Goal: Navigation & Orientation: Find specific page/section

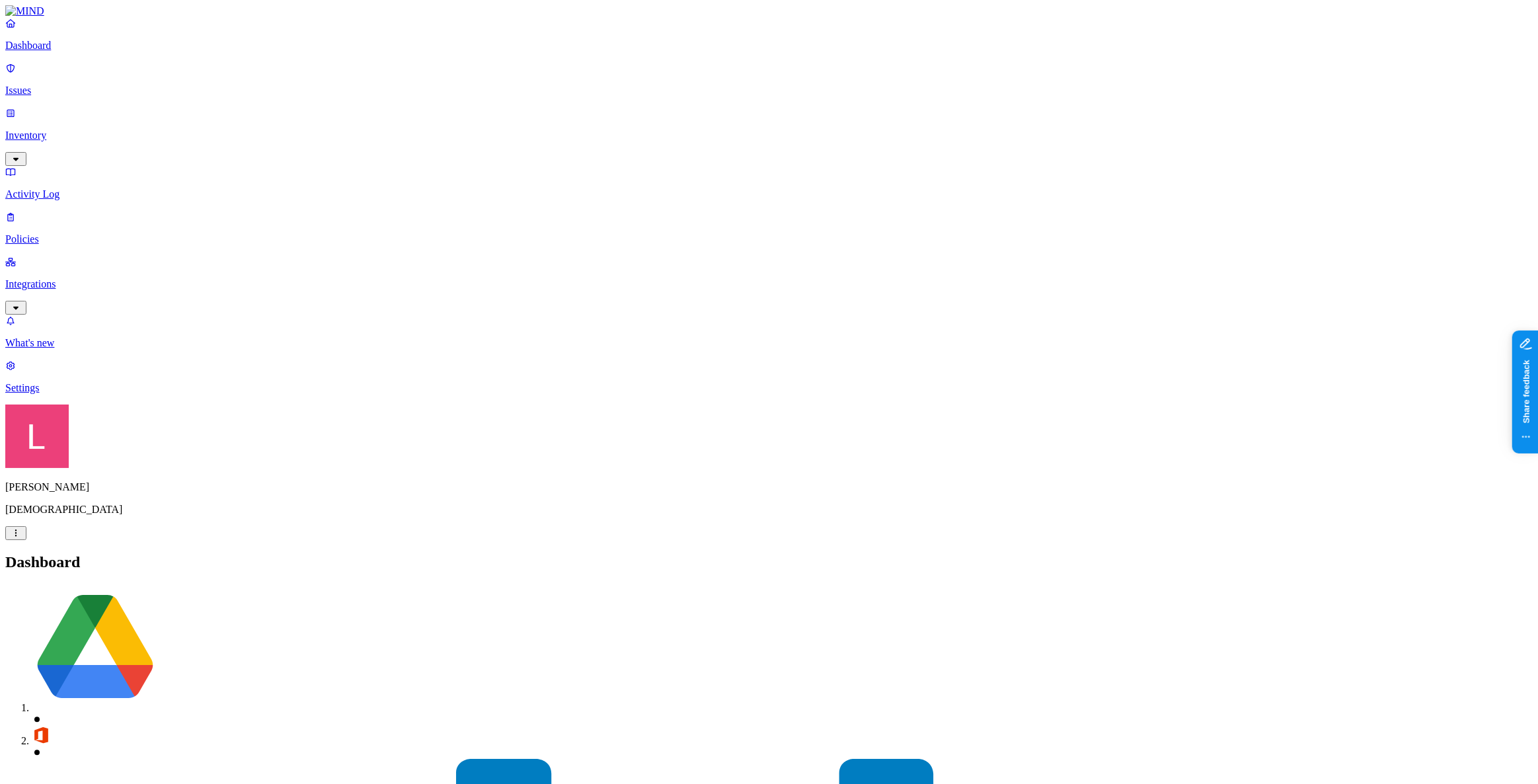
click at [144, 540] on div "Landen Brown Samsara" at bounding box center [769, 472] width 1528 height 136
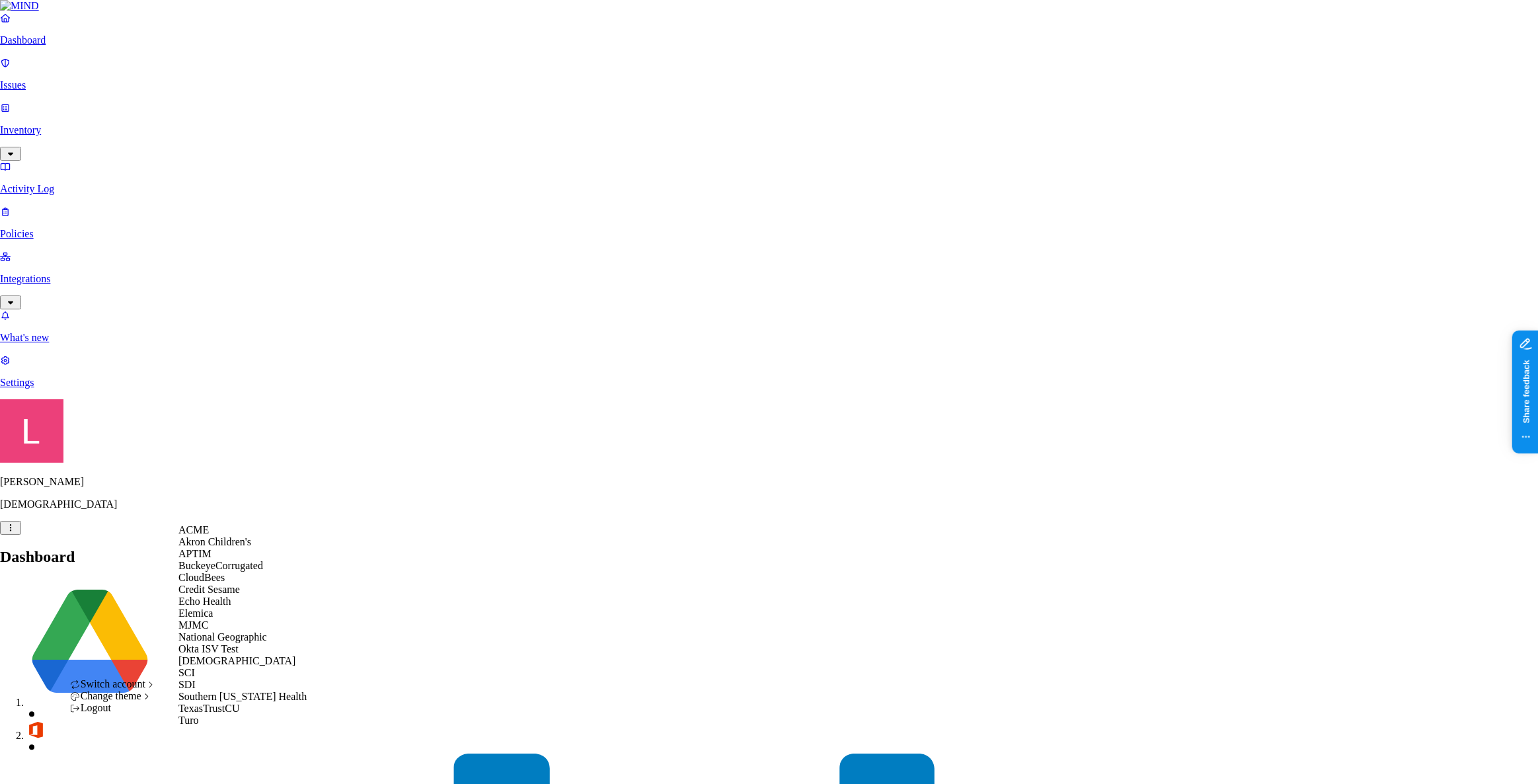
scroll to position [156, 0]
click at [223, 685] on div "SDI" at bounding box center [242, 685] width 128 height 12
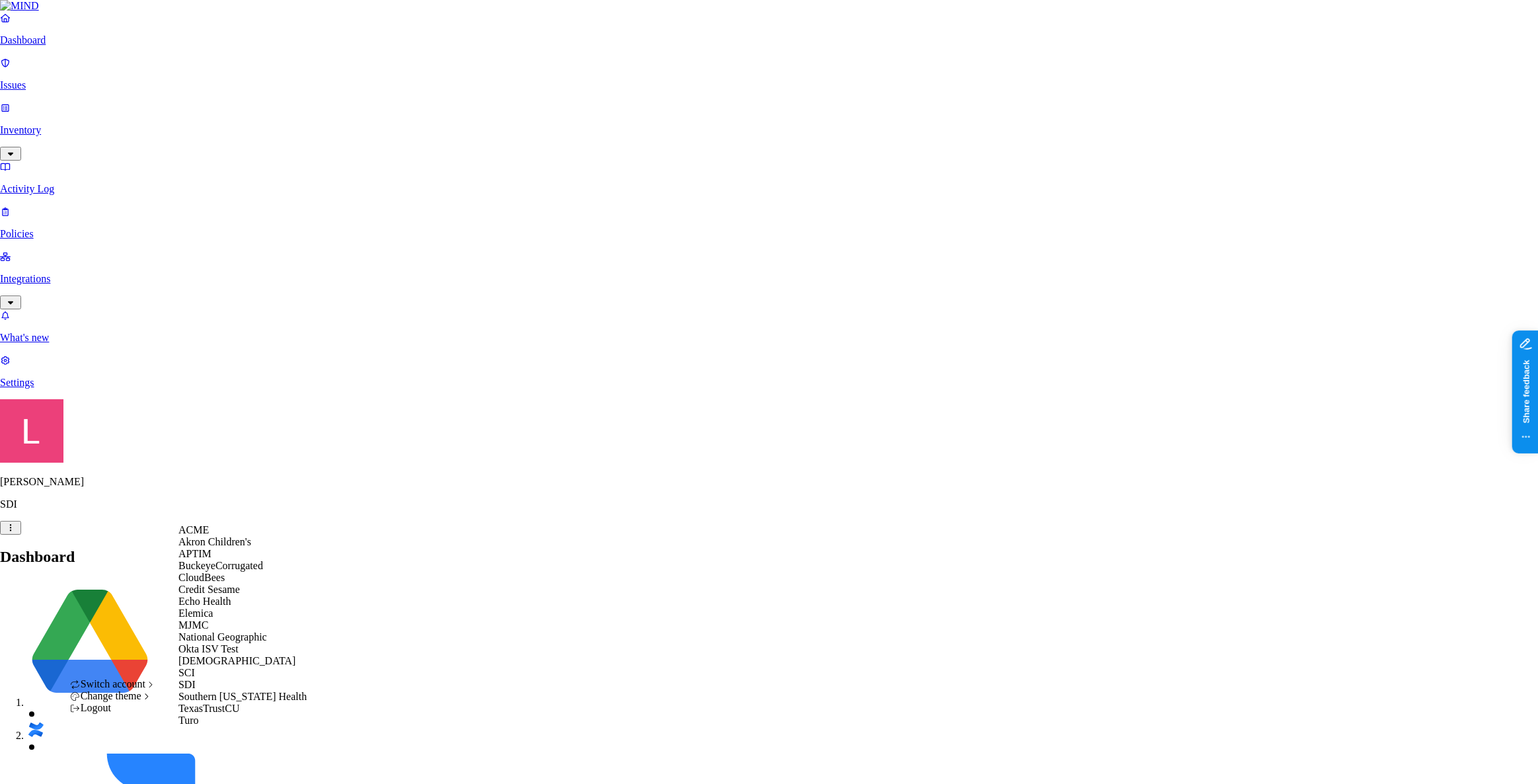
scroll to position [156, 0]
click at [218, 655] on span "[DEMOGRAPHIC_DATA]" at bounding box center [237, 660] width 117 height 11
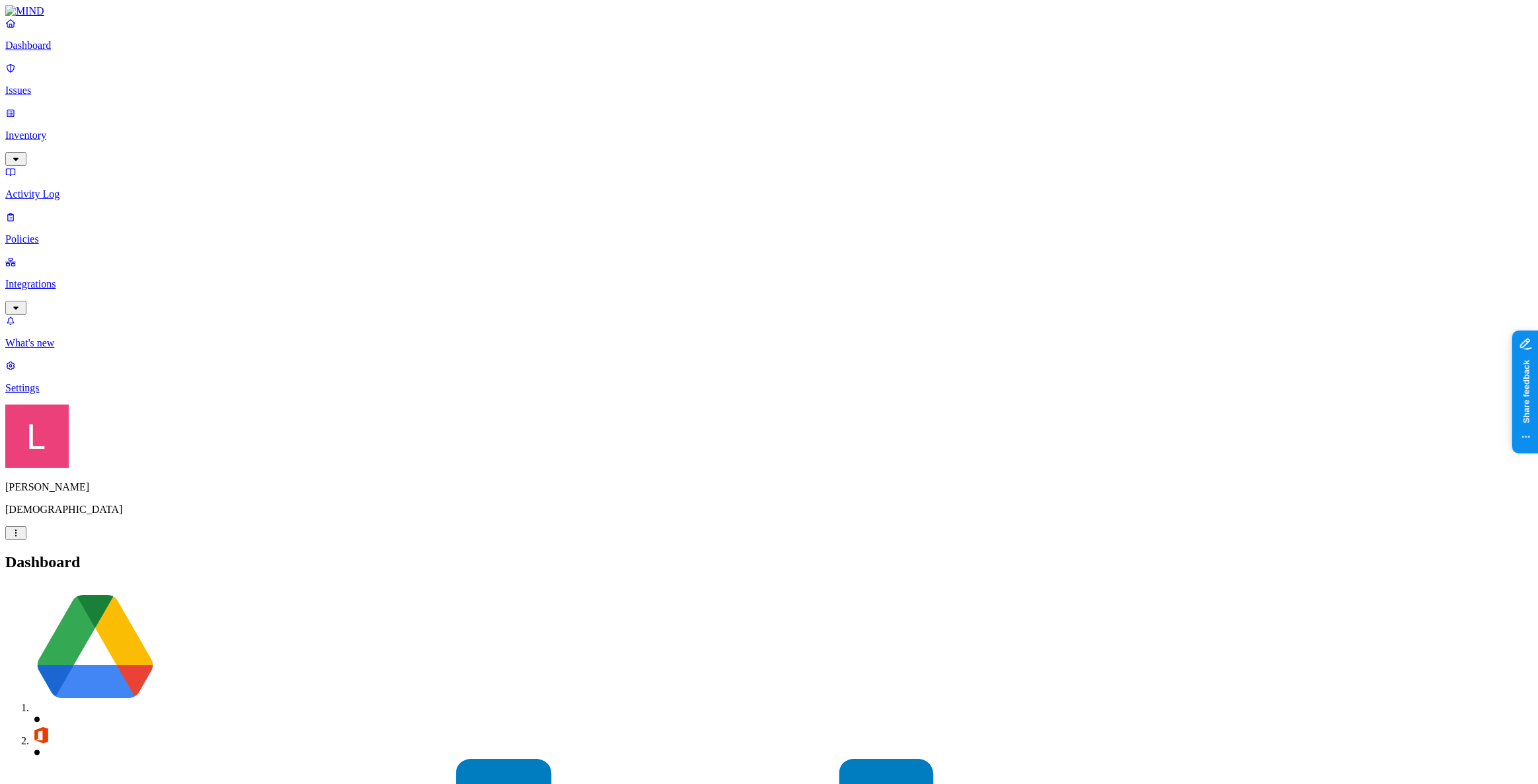
drag, startPoint x: 36, startPoint y: 732, endPoint x: 59, endPoint y: 729, distance: 23.2
click at [36, 393] on p "Settings" at bounding box center [769, 388] width 1528 height 12
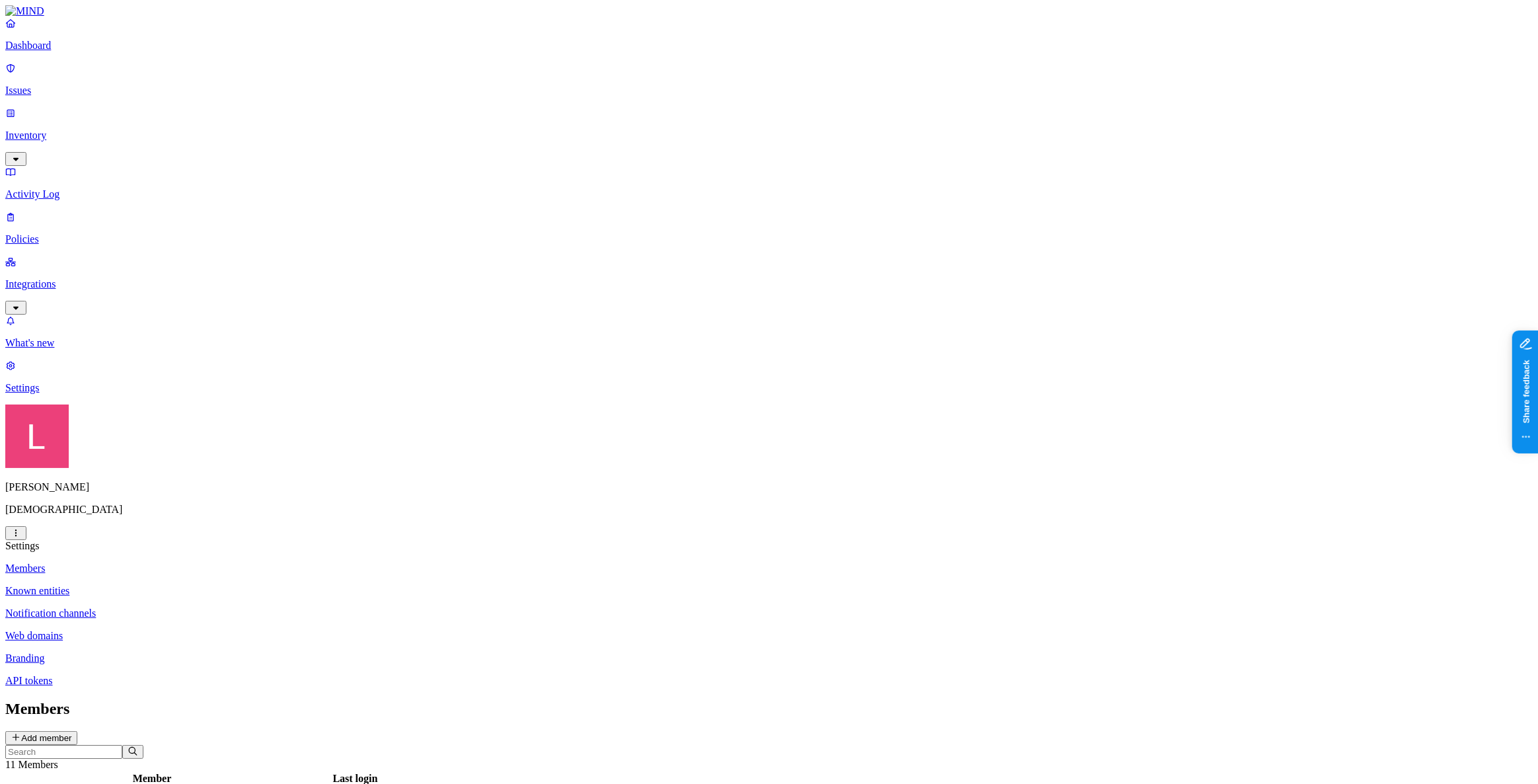
drag, startPoint x: 59, startPoint y: 64, endPoint x: 76, endPoint y: 52, distance: 20.8
click at [59, 52] on link "Dashboard" at bounding box center [769, 34] width 1528 height 35
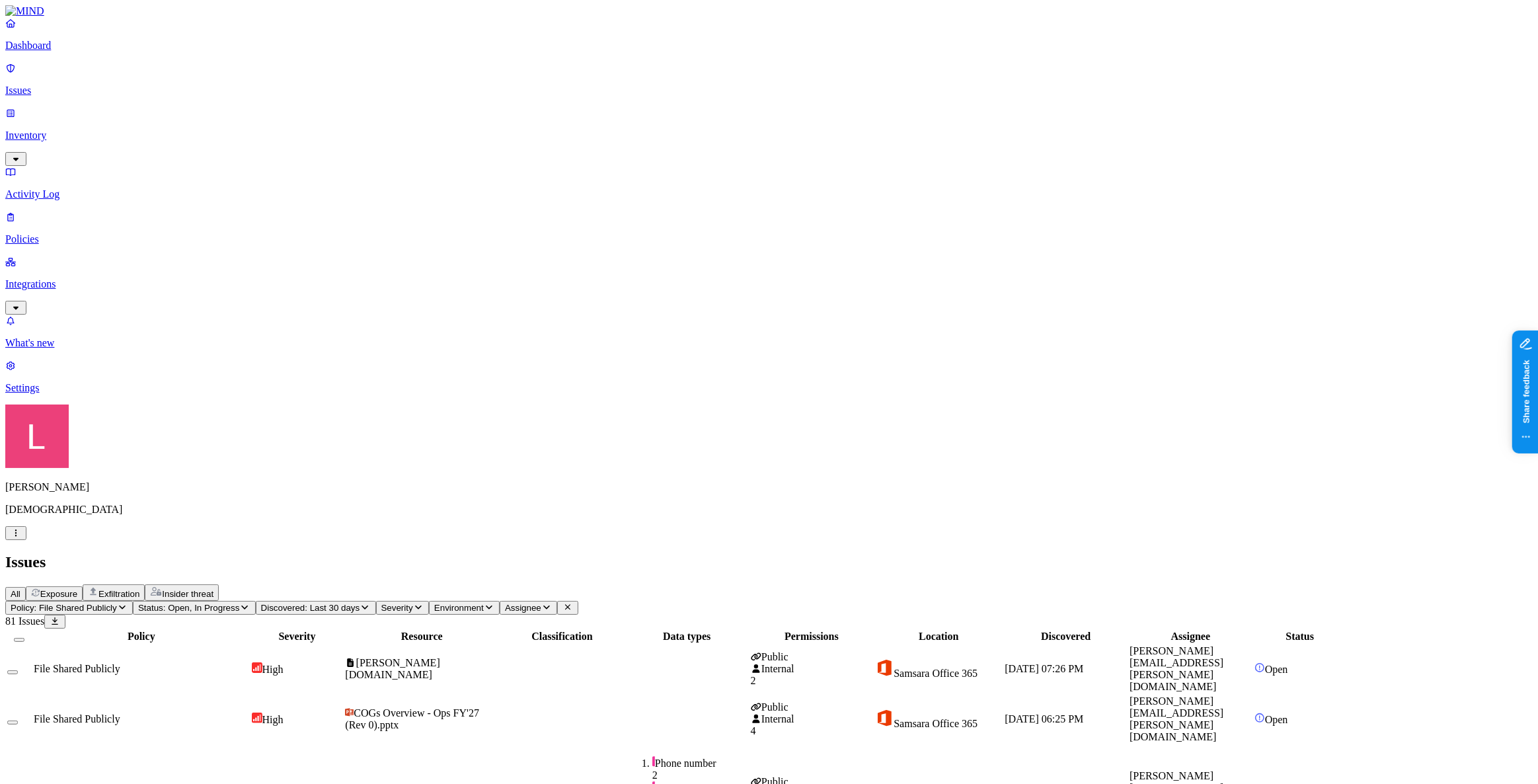
click at [37, 130] on p "Inventory" at bounding box center [769, 136] width 1528 height 12
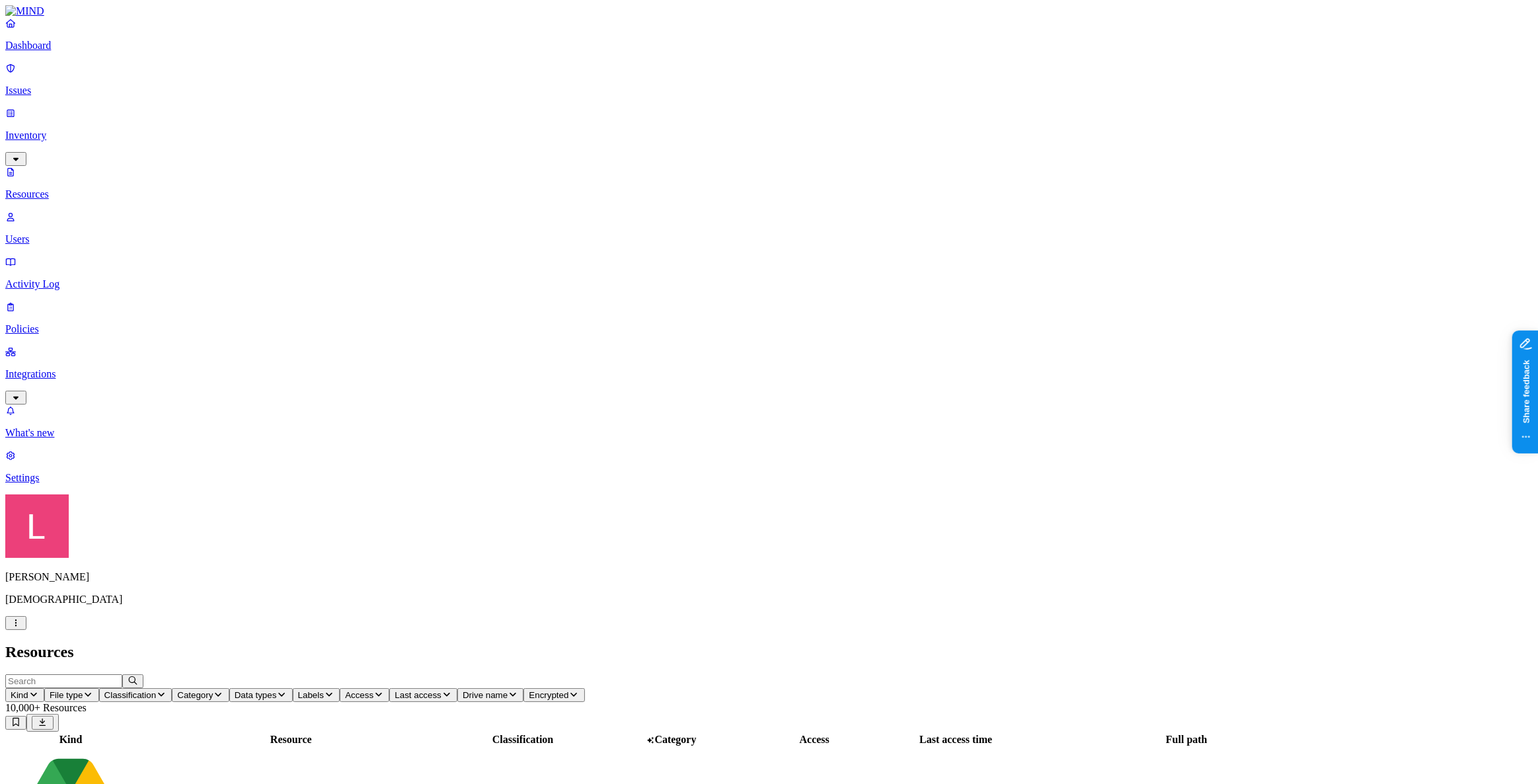
click at [334, 690] on icon "button" at bounding box center [329, 694] width 11 height 9
click at [390, 688] on button "Access" at bounding box center [365, 695] width 50 height 14
click at [651, 265] on button "button" at bounding box center [656, 267] width 11 height 4
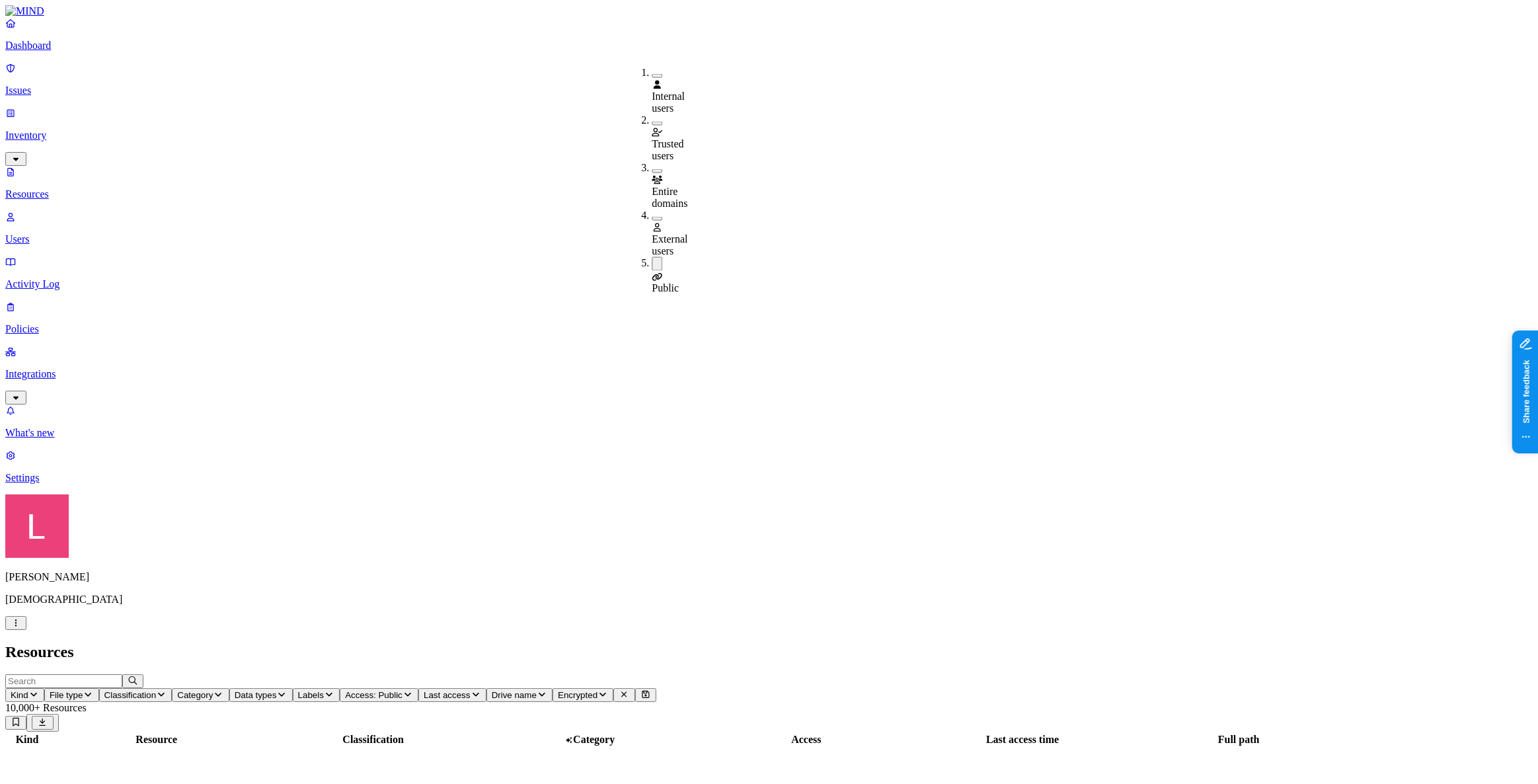
click at [1015, 643] on div "Resources" at bounding box center [769, 652] width 1528 height 18
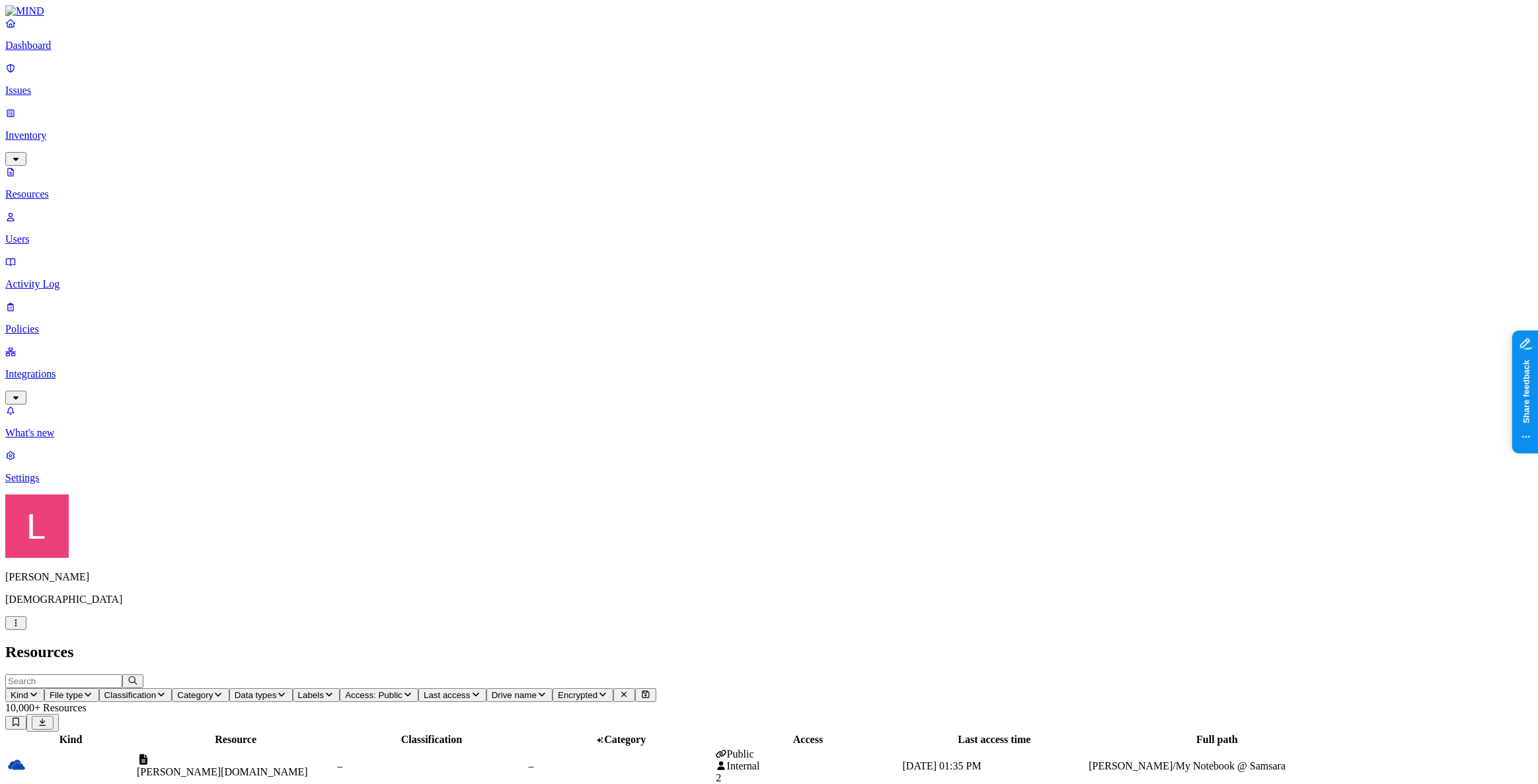
click at [55, 323] on p "Policies" at bounding box center [769, 329] width 1528 height 12
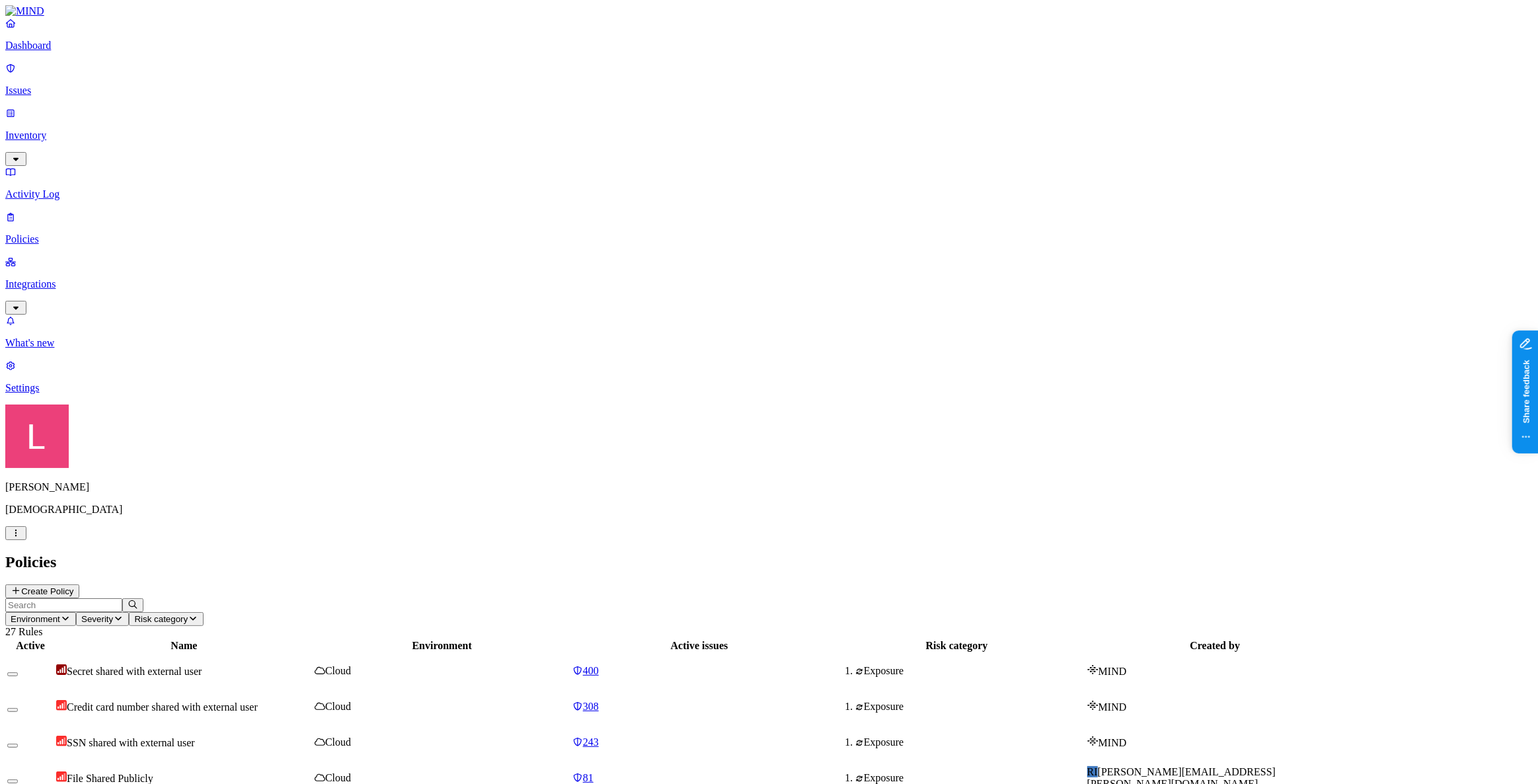
click at [594, 772] on span "81" at bounding box center [588, 777] width 11 height 11
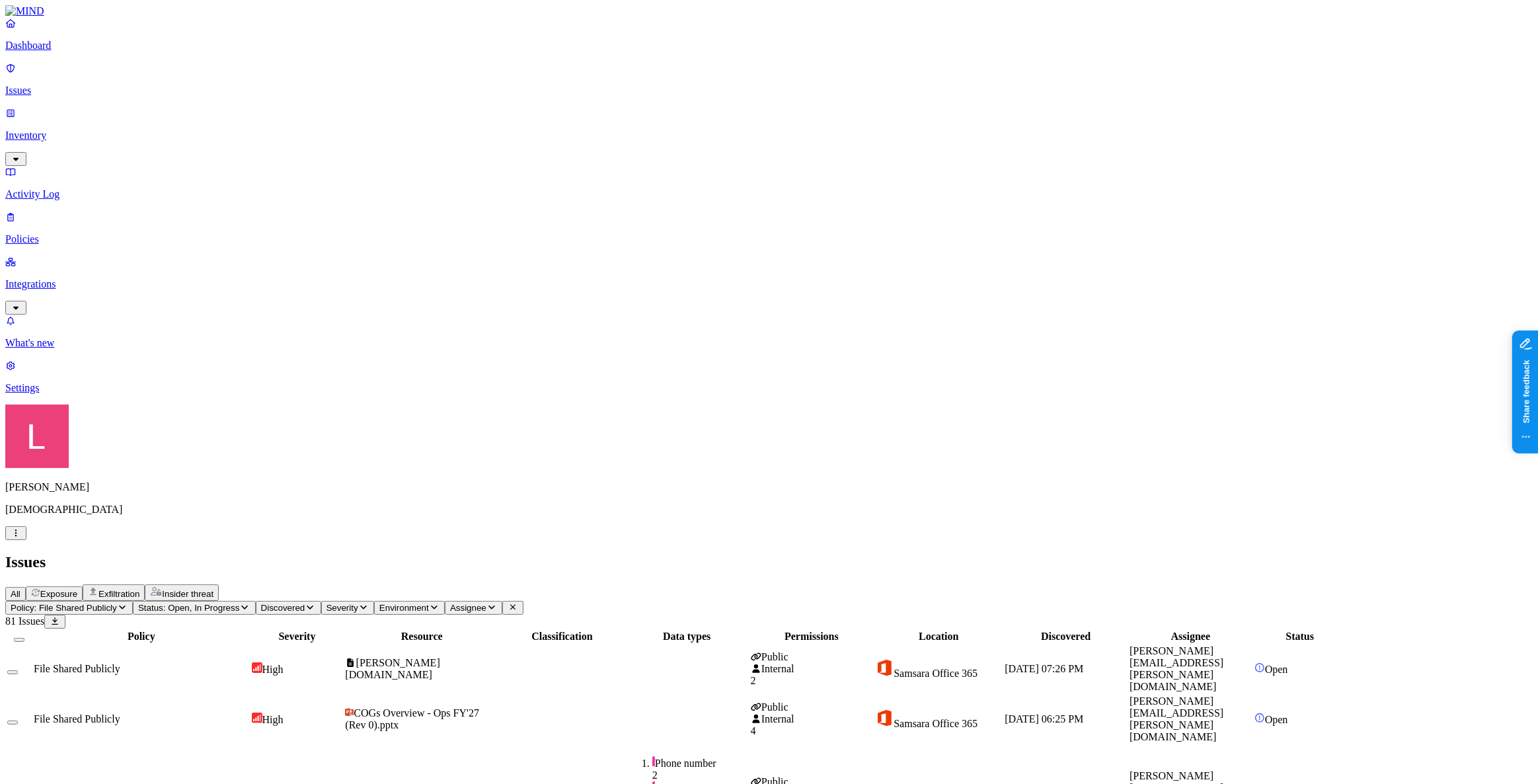
scroll to position [171, 0]
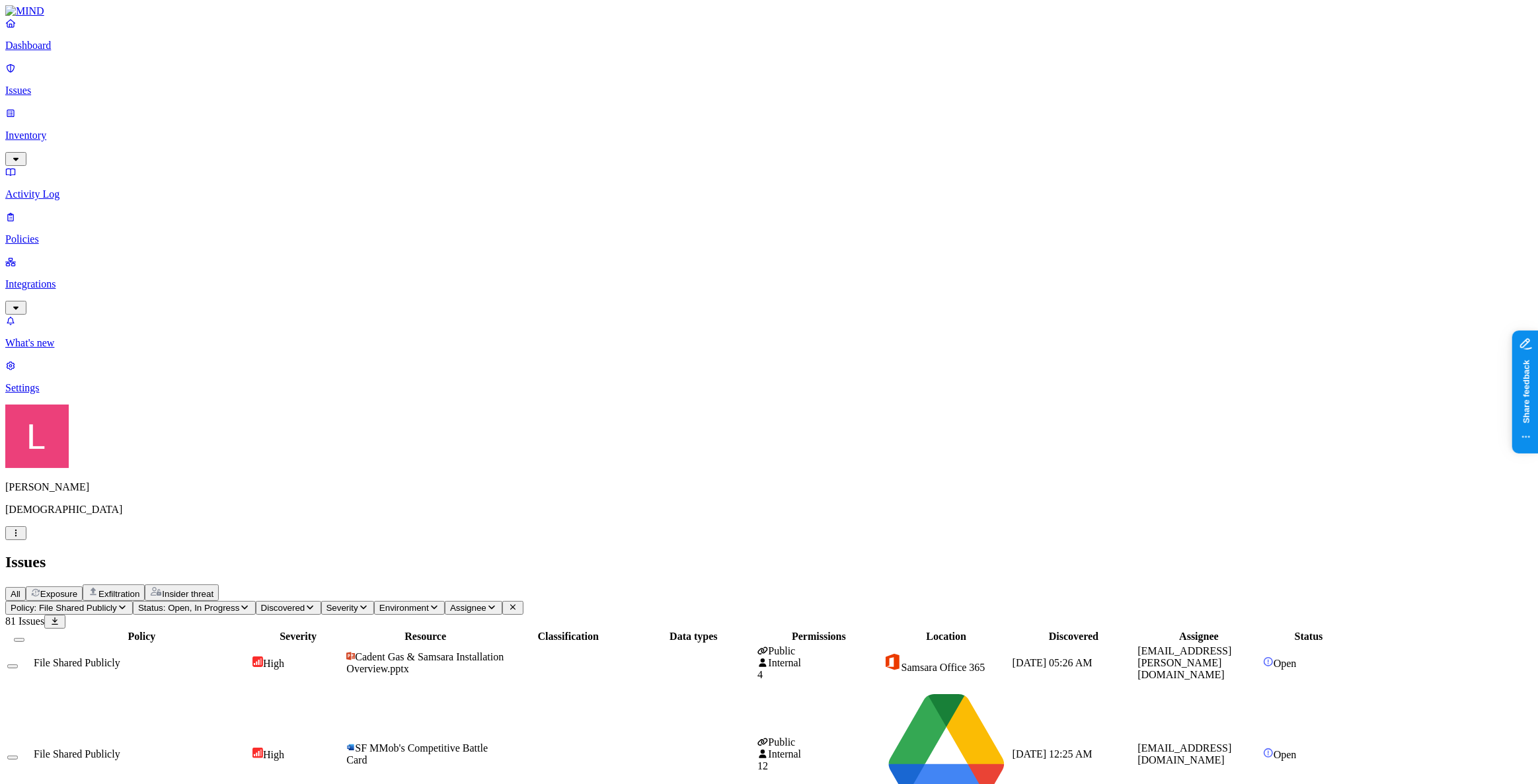
scroll to position [0, 0]
click at [86, 233] on p "Policies" at bounding box center [769, 239] width 1528 height 12
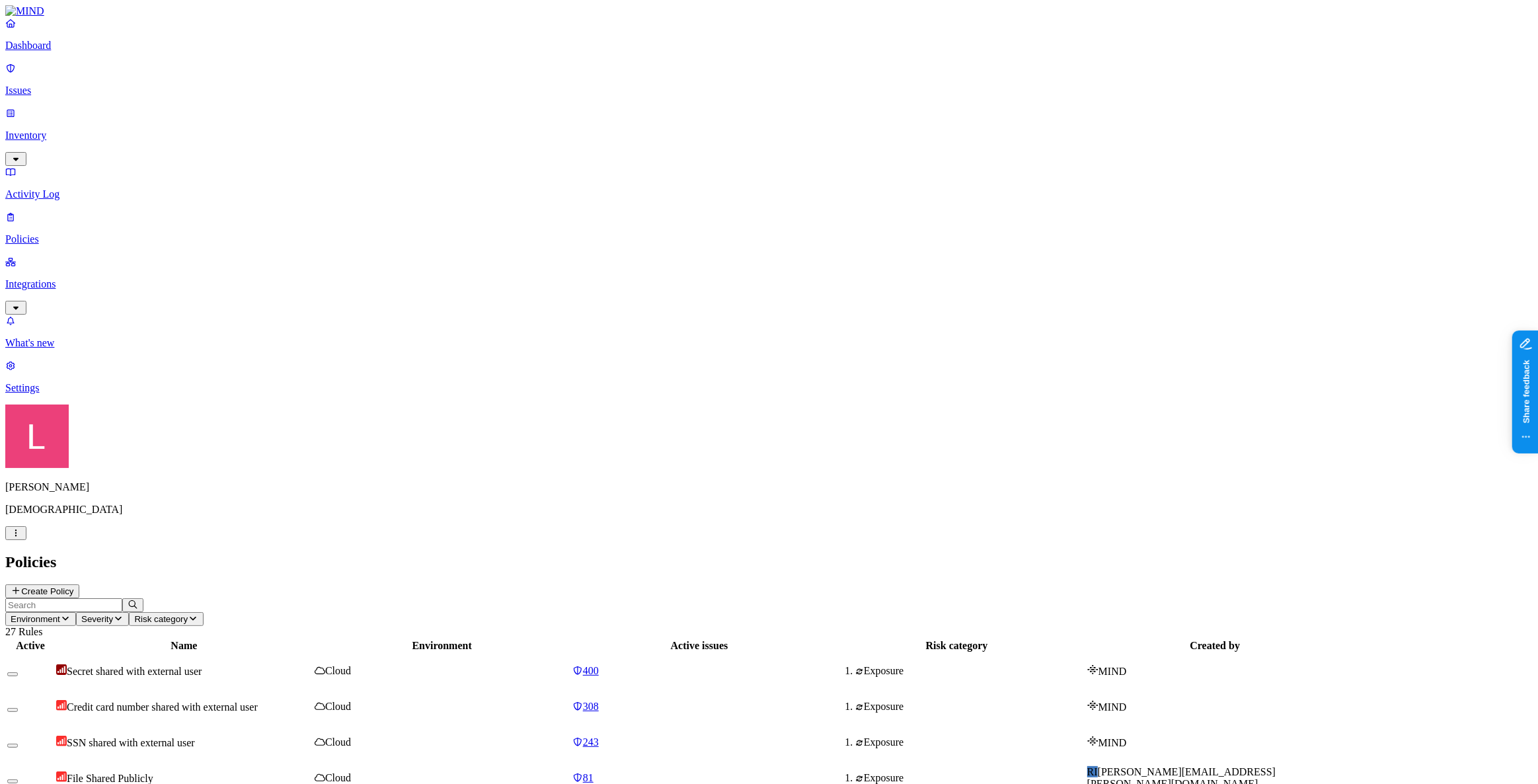
click at [75, 84] on p "Issues" at bounding box center [769, 90] width 1528 height 12
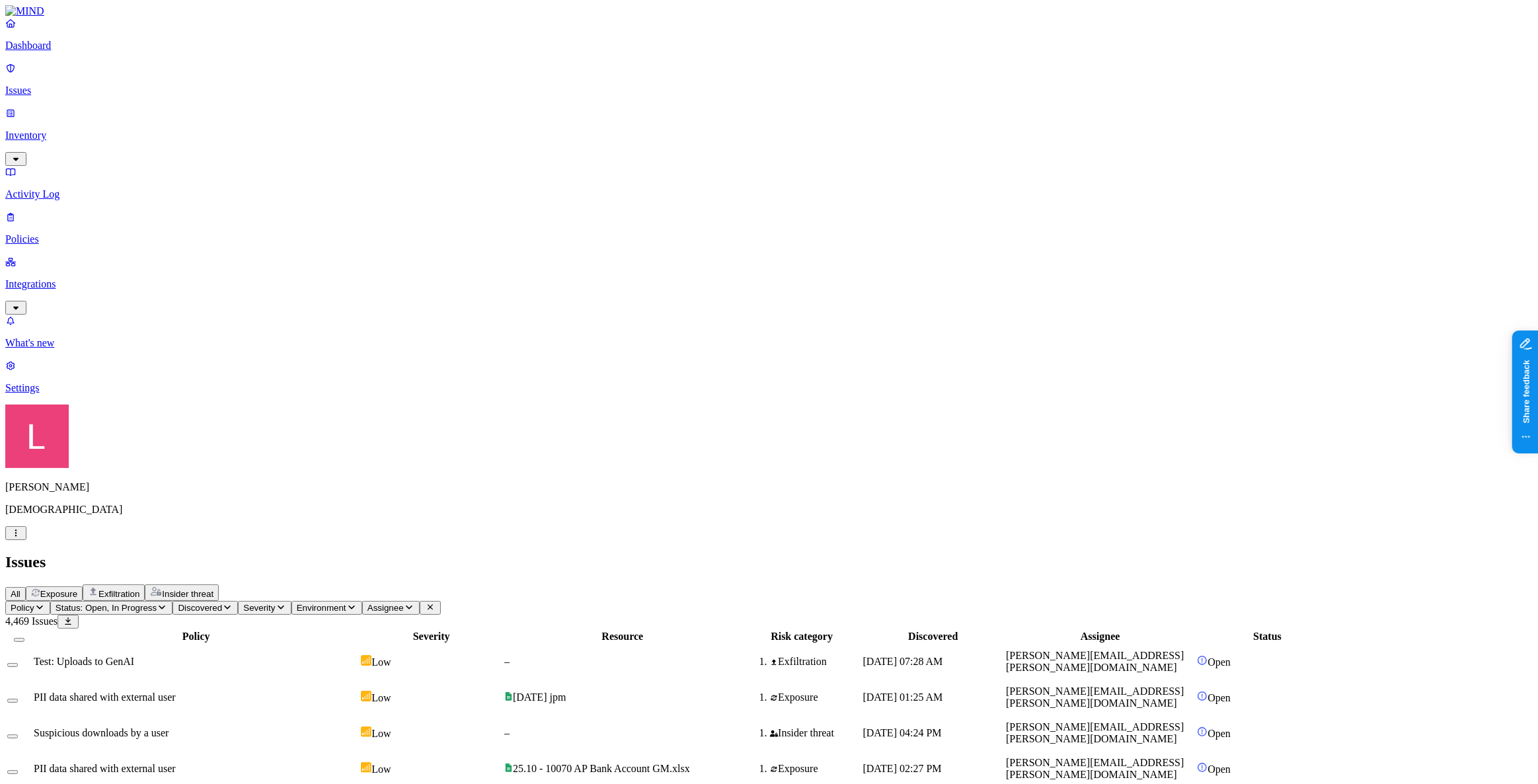
click at [140, 589] on span "Exfiltration" at bounding box center [118, 594] width 41 height 10
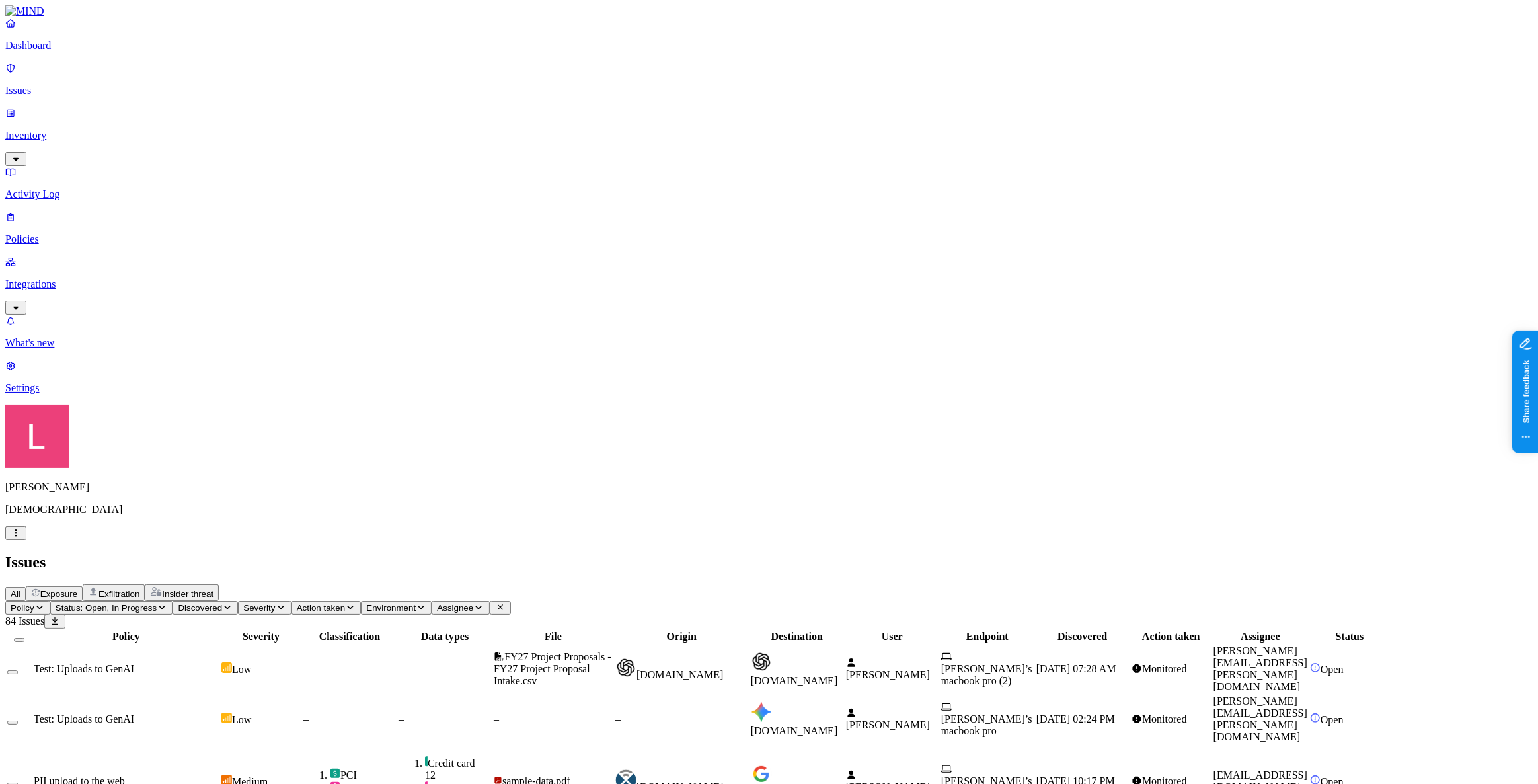
click at [316, 553] on h2 "Issues" at bounding box center [769, 562] width 1528 height 18
click at [57, 233] on p "Policies" at bounding box center [769, 239] width 1528 height 12
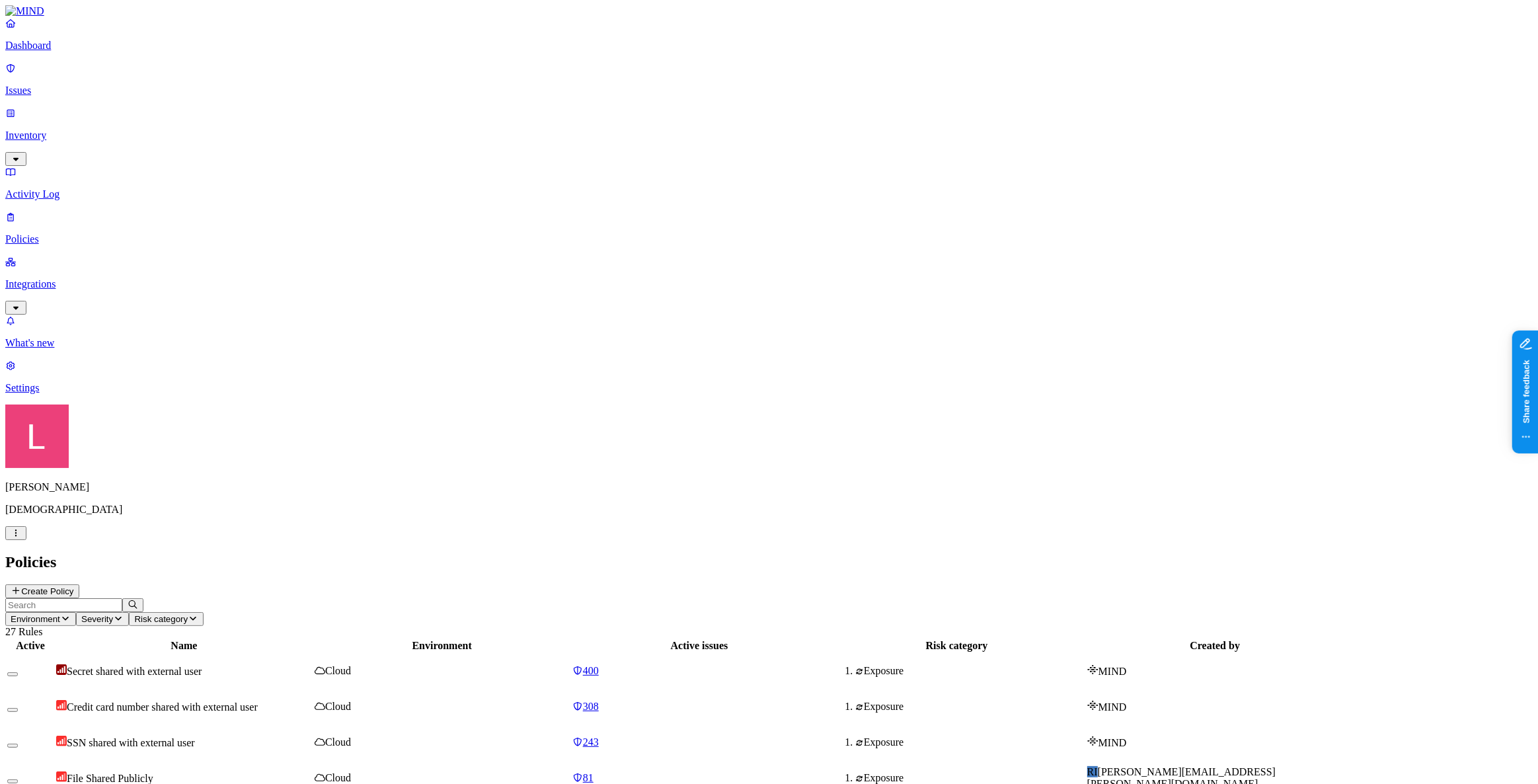
click at [312, 771] on div "File Shared Publicly" at bounding box center [184, 777] width 256 height 13
drag, startPoint x: 76, startPoint y: 109, endPoint x: 80, endPoint y: 120, distance: 11.7
click at [76, 130] on p "Inventory" at bounding box center [769, 136] width 1528 height 12
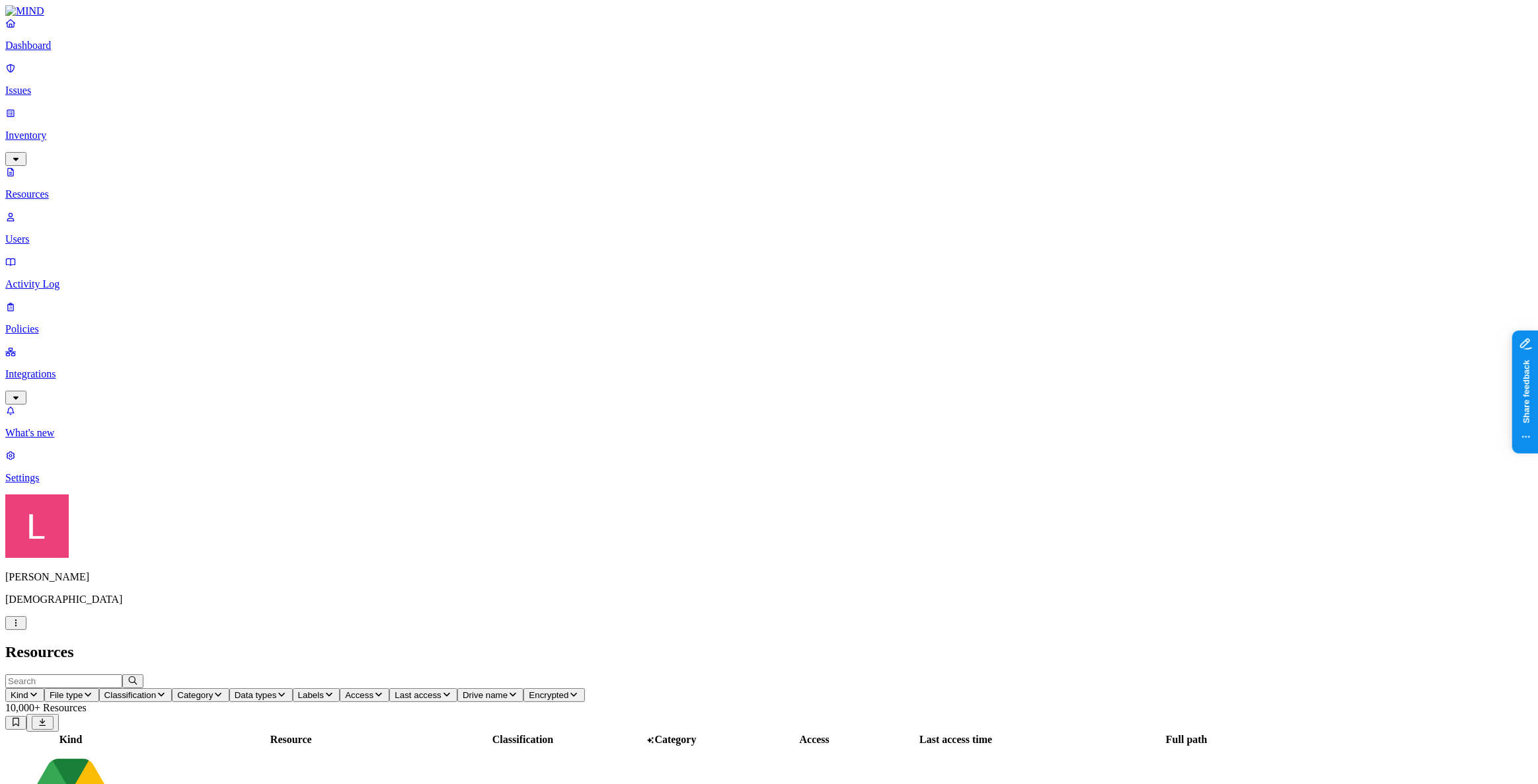
click at [384, 690] on icon "button" at bounding box center [379, 694] width 11 height 9
click at [651, 269] on div "Public" at bounding box center [651, 280] width 0 height 24
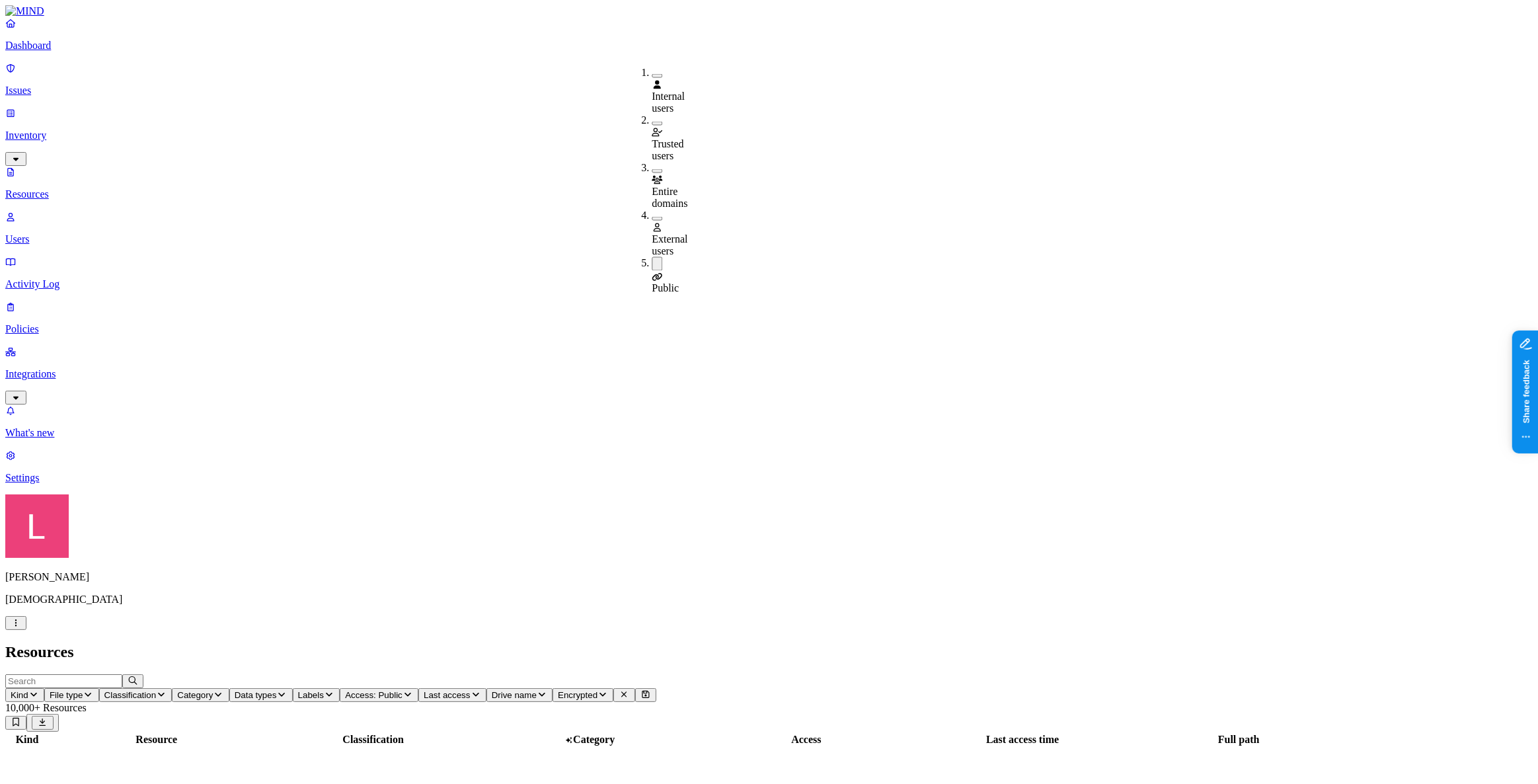
click at [1001, 643] on h2 "Resources" at bounding box center [769, 652] width 1528 height 18
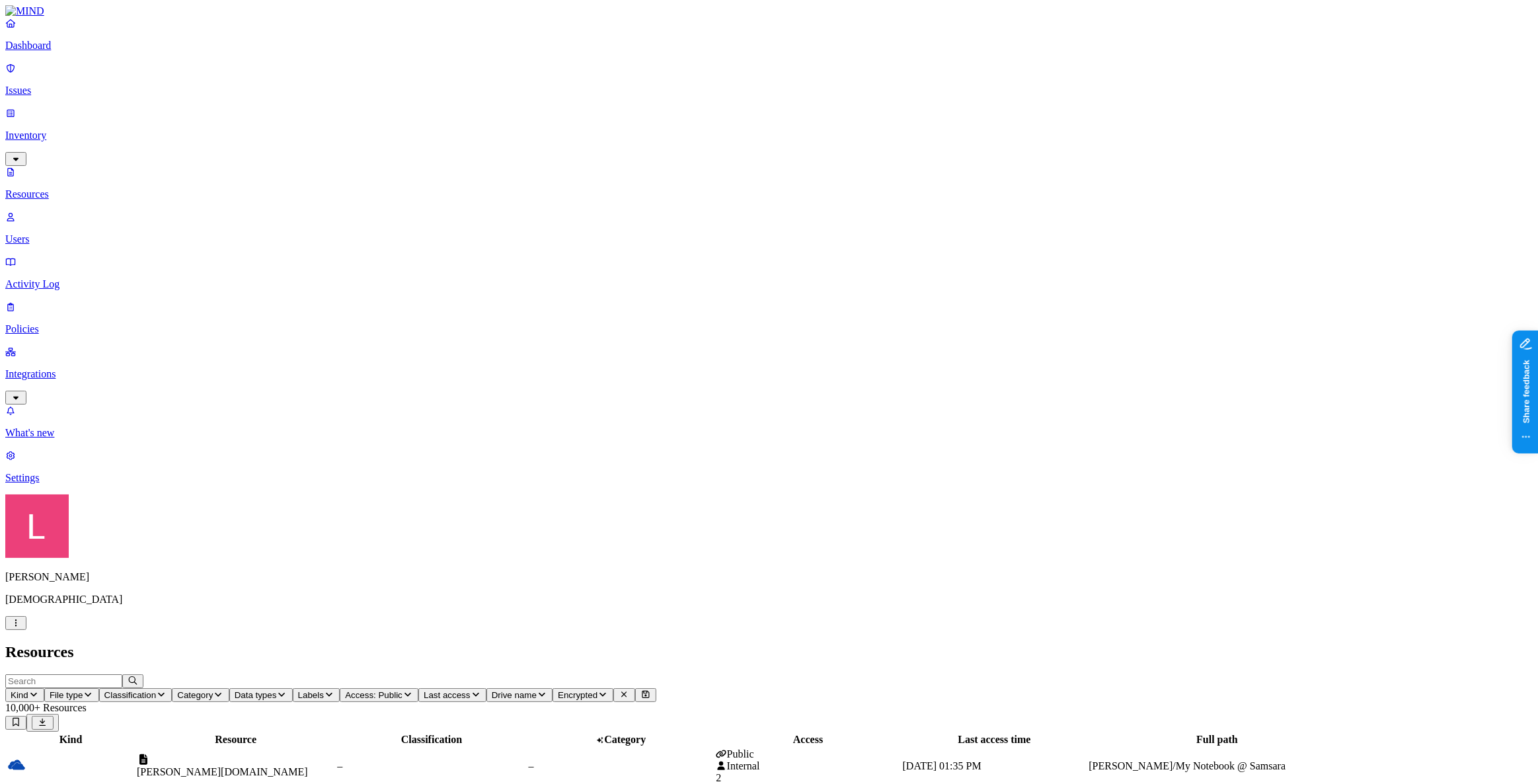
click at [39, 690] on icon "button" at bounding box center [34, 694] width 11 height 9
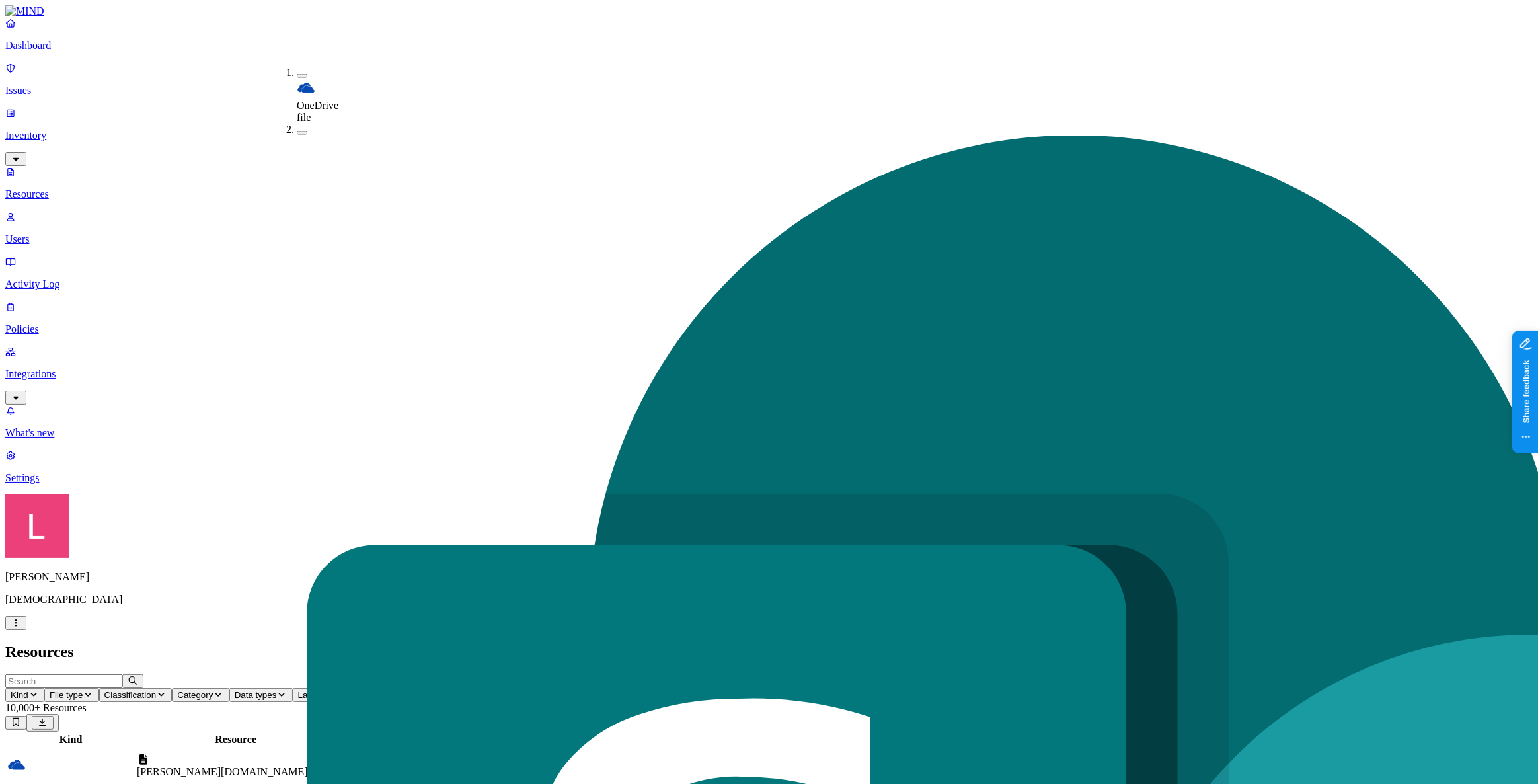
click at [431, 643] on header "Resources" at bounding box center [769, 652] width 1528 height 18
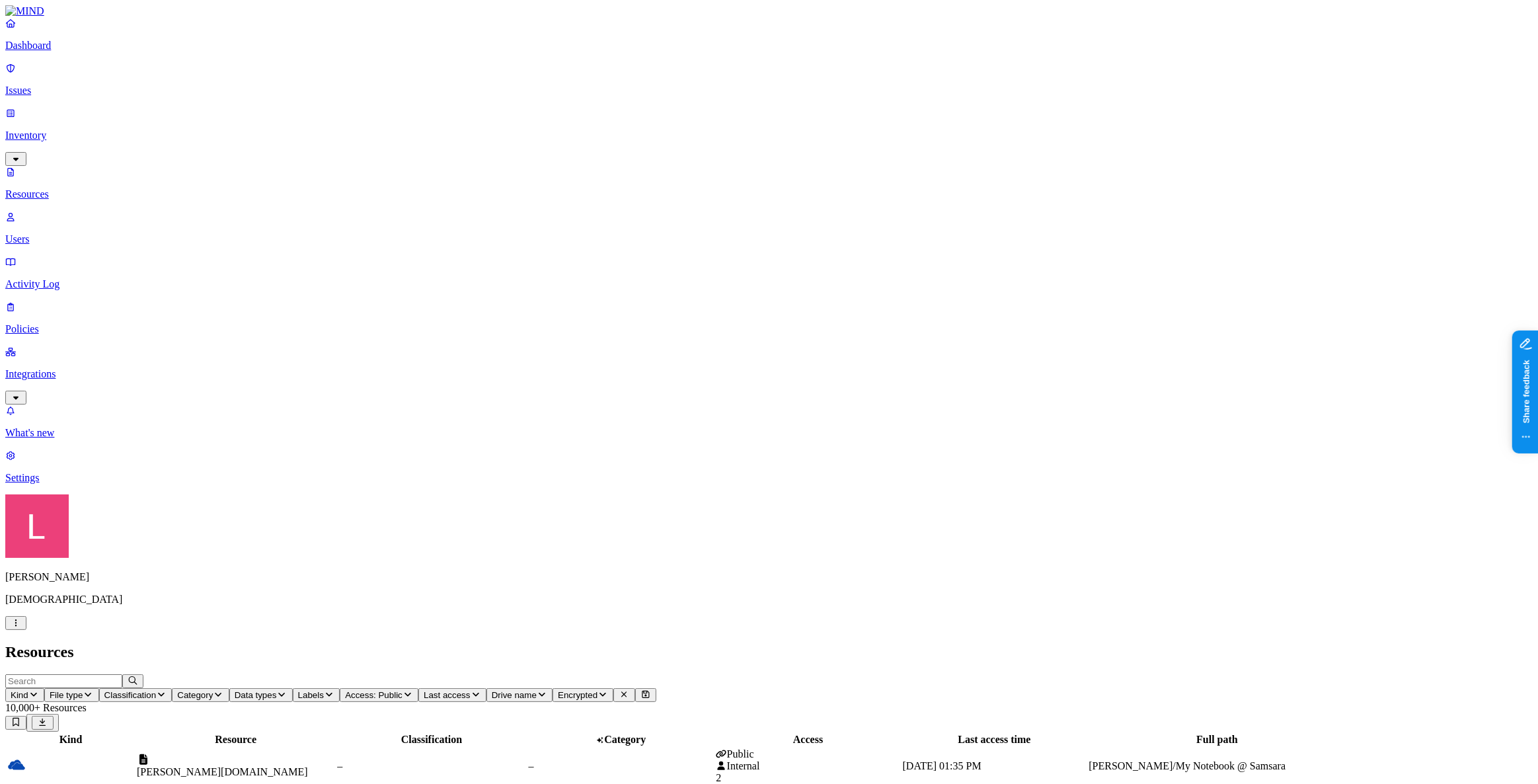
click at [37, 693] on icon "button" at bounding box center [34, 695] width 7 height 4
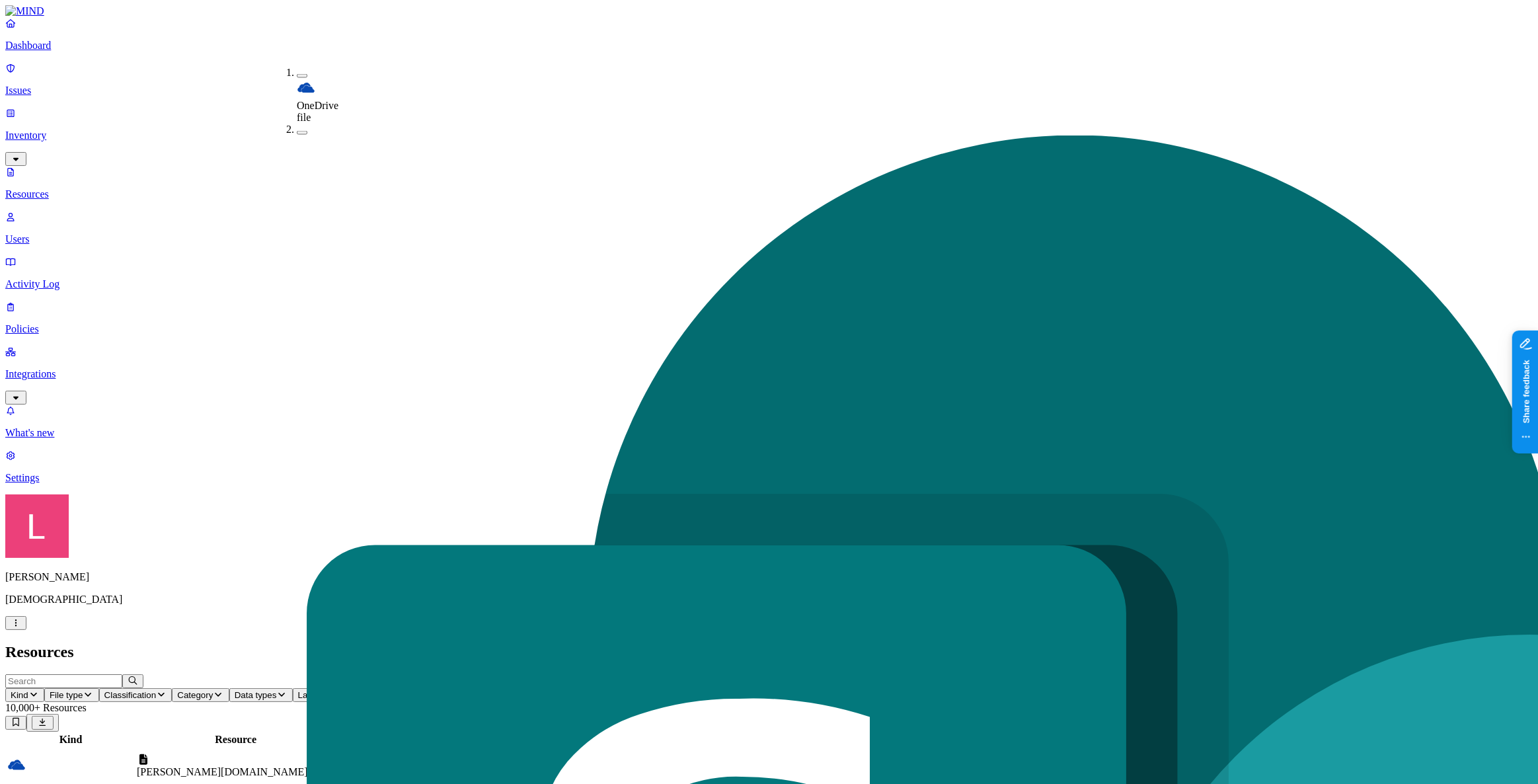
click at [566, 643] on h2 "Resources" at bounding box center [769, 652] width 1528 height 18
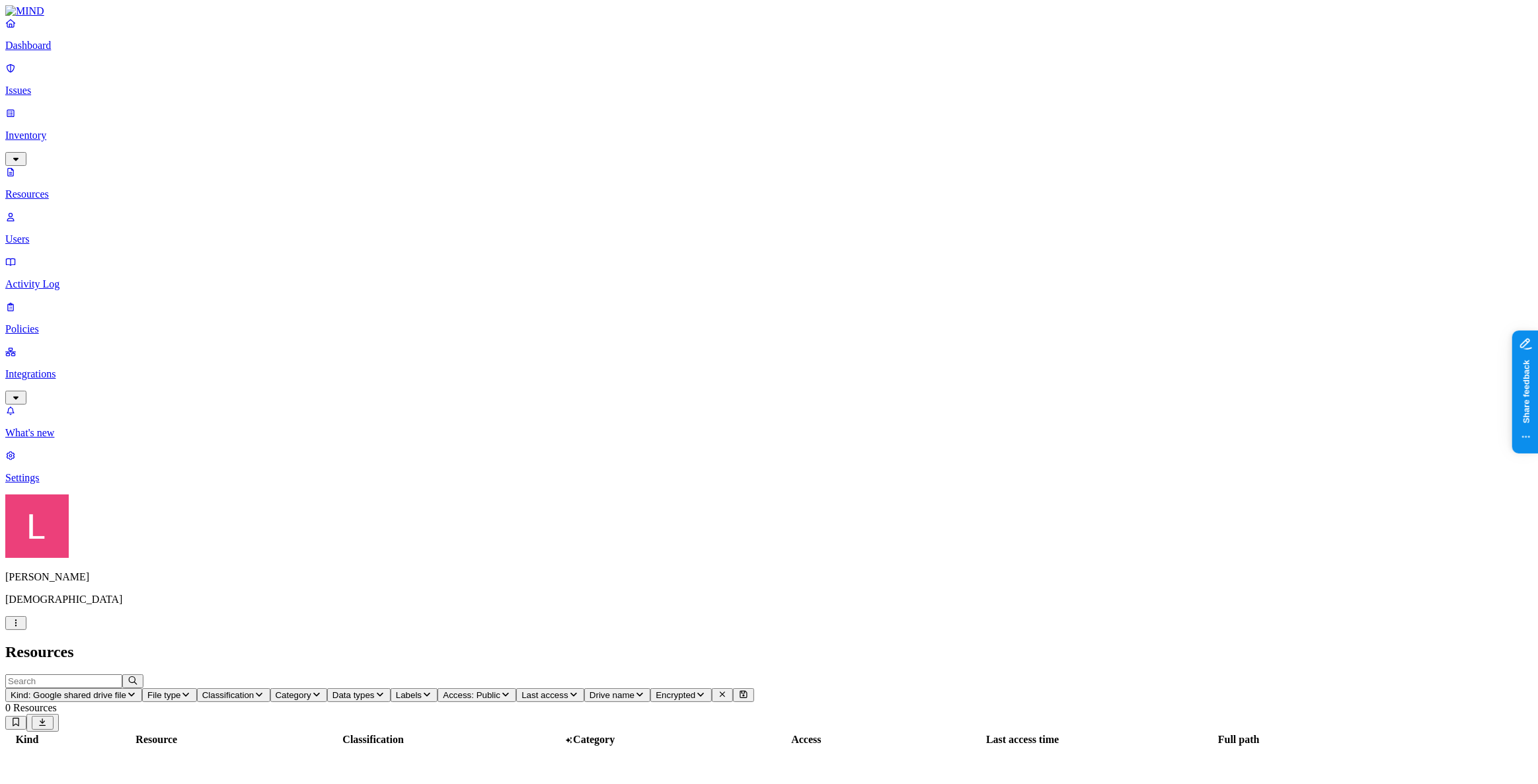
click at [126, 690] on span "Kind: Google shared drive file" at bounding box center [68, 695] width 116 height 10
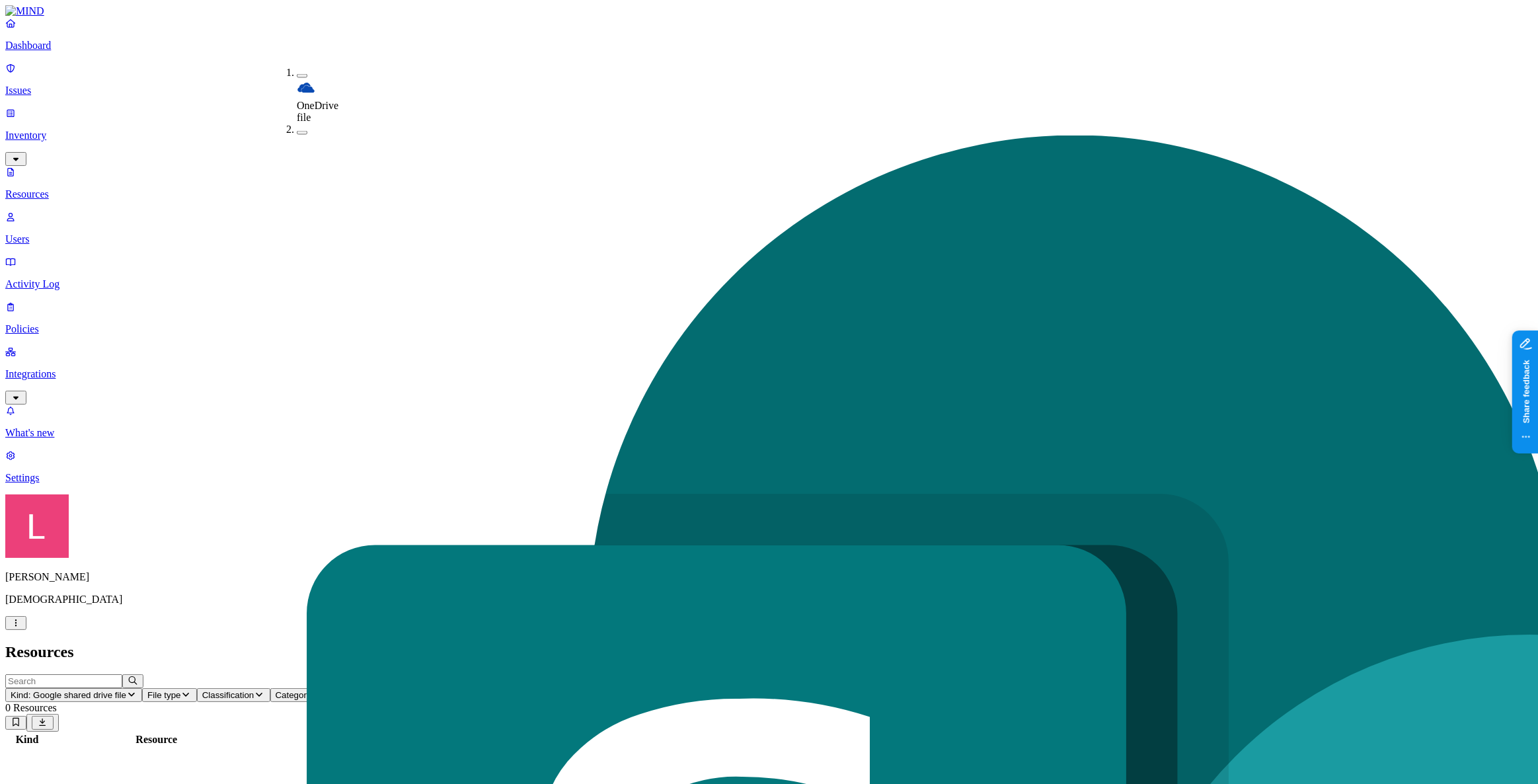
click at [1084, 643] on h2 "Resources" at bounding box center [769, 652] width 1528 height 18
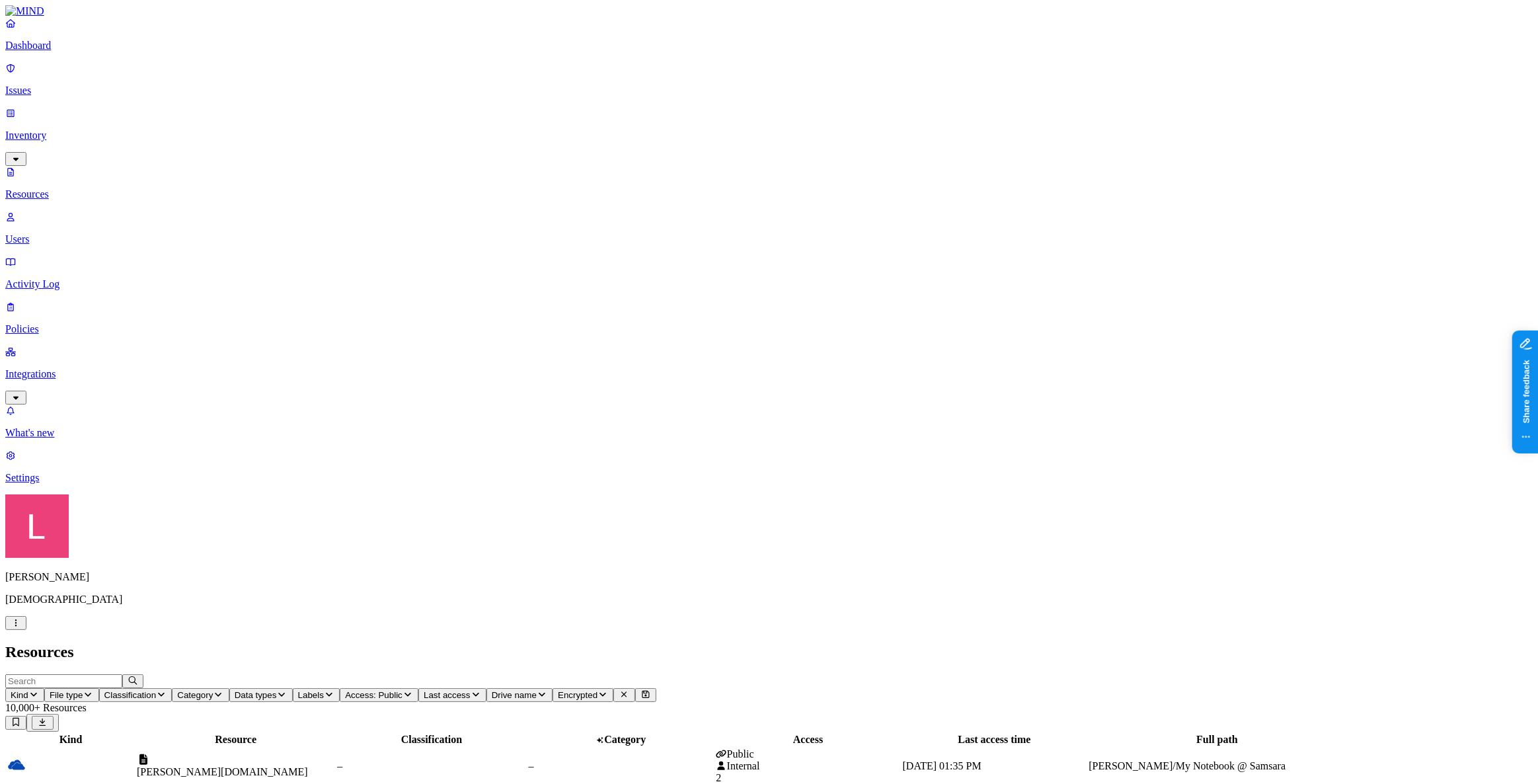
click at [157, 690] on span "Classification" at bounding box center [130, 695] width 53 height 10
click at [400, 74] on button "button" at bounding box center [405, 76] width 11 height 4
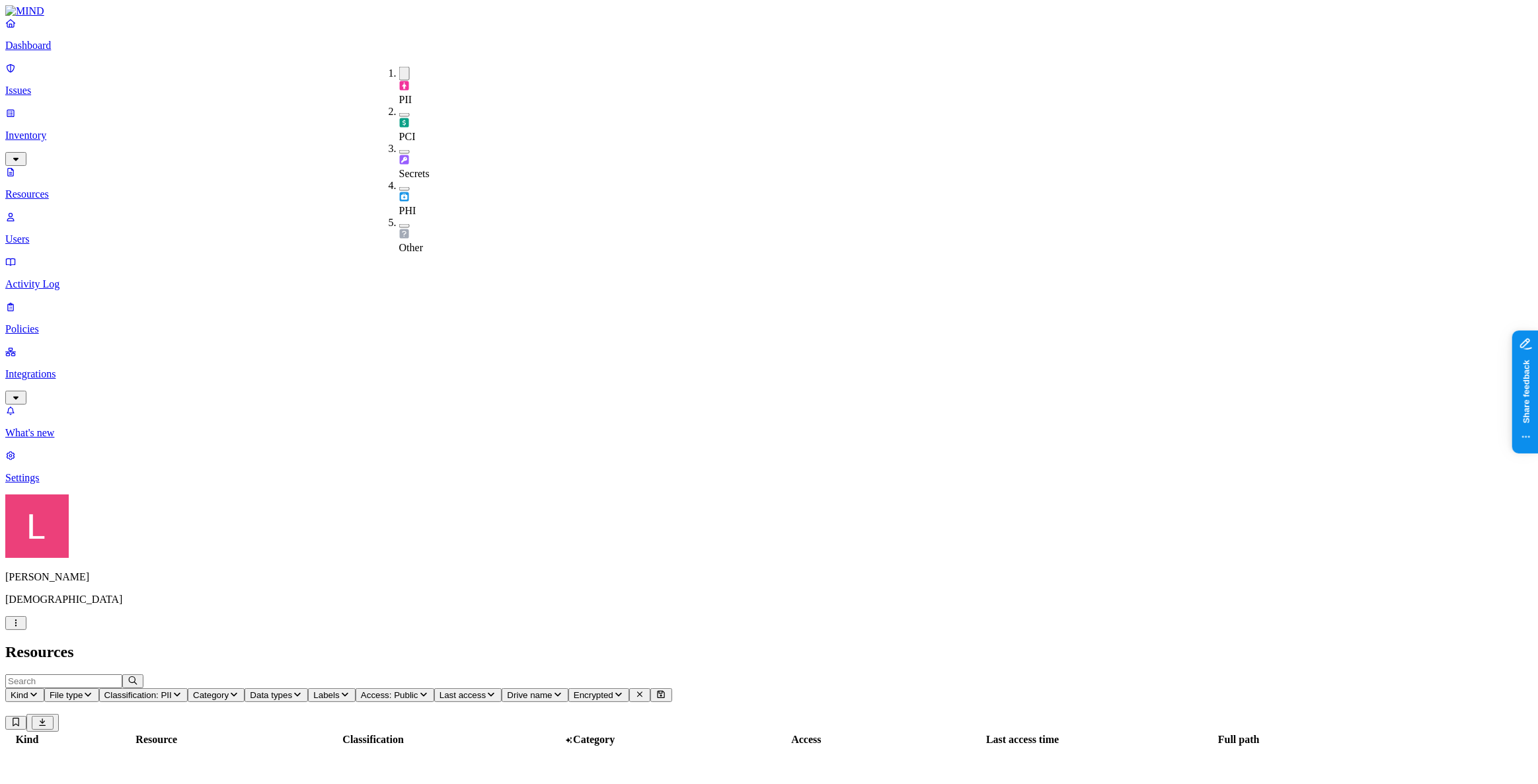
click at [400, 113] on button "button" at bounding box center [405, 115] width 11 height 4
click at [400, 150] on button "button" at bounding box center [405, 152] width 11 height 4
click at [400, 187] on button "button" at bounding box center [405, 189] width 11 height 4
click at [701, 643] on header "Resources" at bounding box center [769, 652] width 1528 height 18
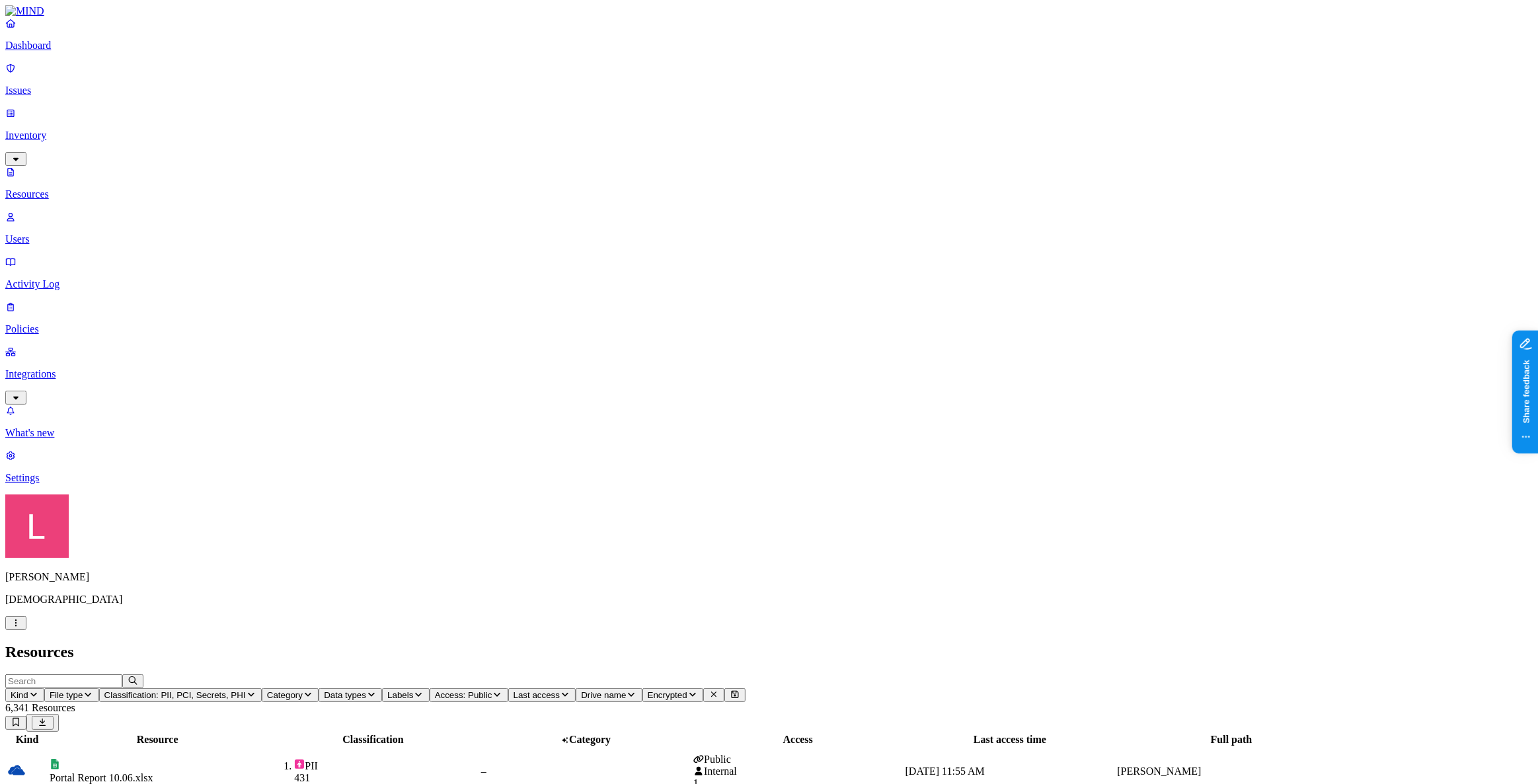
click at [508, 674] on header "Kind File type Classification: PII, PCI, Secrets, PHI Category Data types Label…" at bounding box center [769, 703] width 1528 height 57
click at [257, 690] on icon "button" at bounding box center [251, 694] width 11 height 9
click at [591, 643] on h2 "Resources" at bounding box center [769, 652] width 1528 height 18
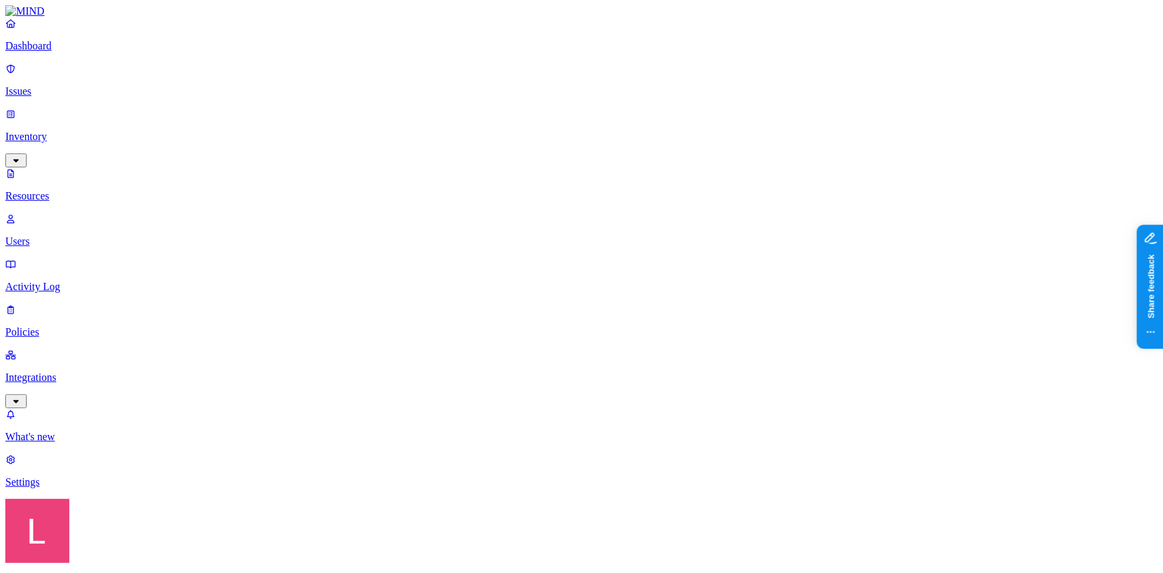
drag, startPoint x: 125, startPoint y: 563, endPoint x: 125, endPoint y: 556, distance: 7.3
click at [125, 563] on div "Landen Brown Samsara" at bounding box center [581, 567] width 1153 height 137
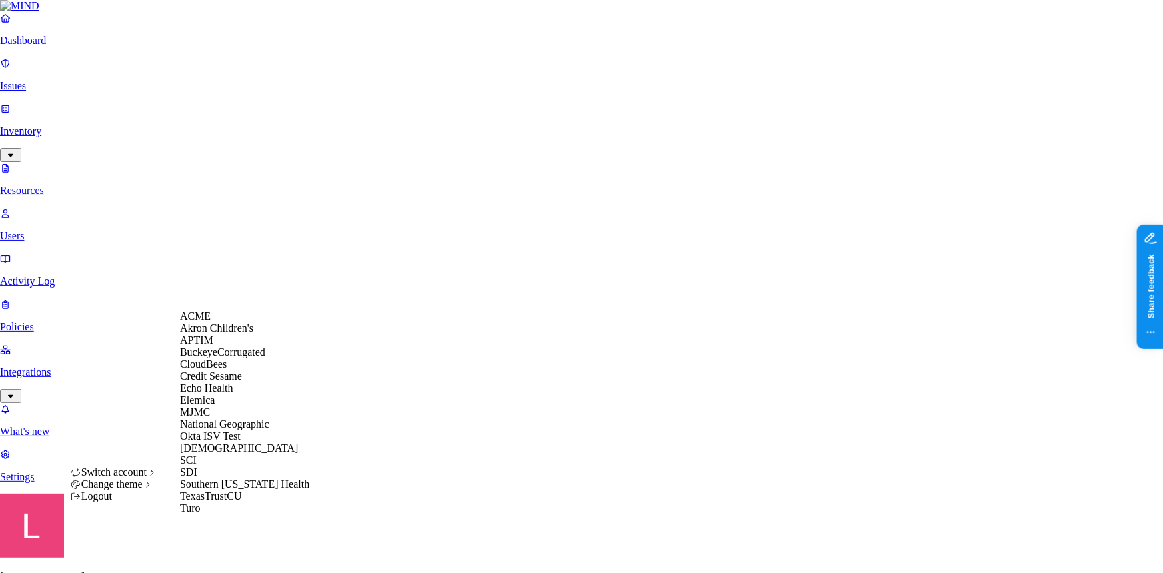
scroll to position [157, 0]
click at [223, 454] on div "SCI" at bounding box center [244, 460] width 129 height 12
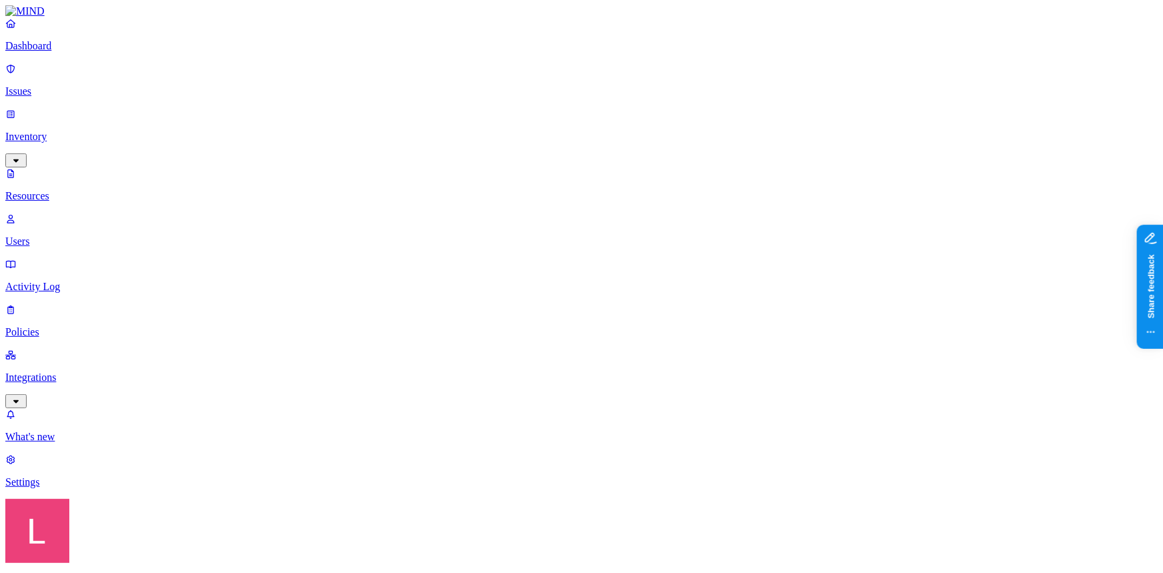
click at [55, 326] on p "Policies" at bounding box center [581, 332] width 1153 height 12
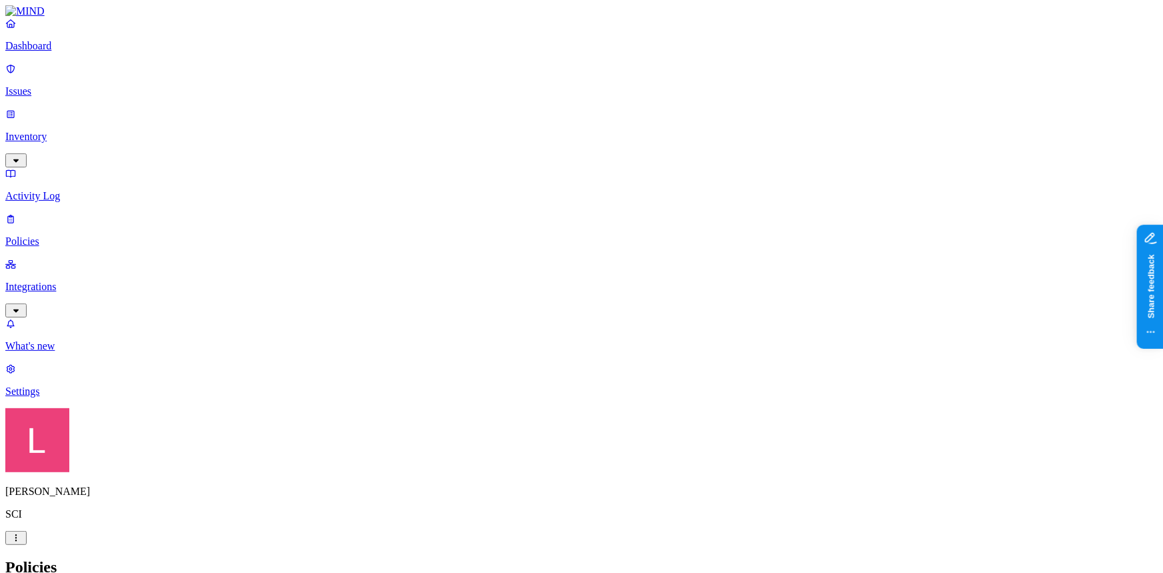
click at [83, 281] on p "Integrations" at bounding box center [581, 287] width 1153 height 12
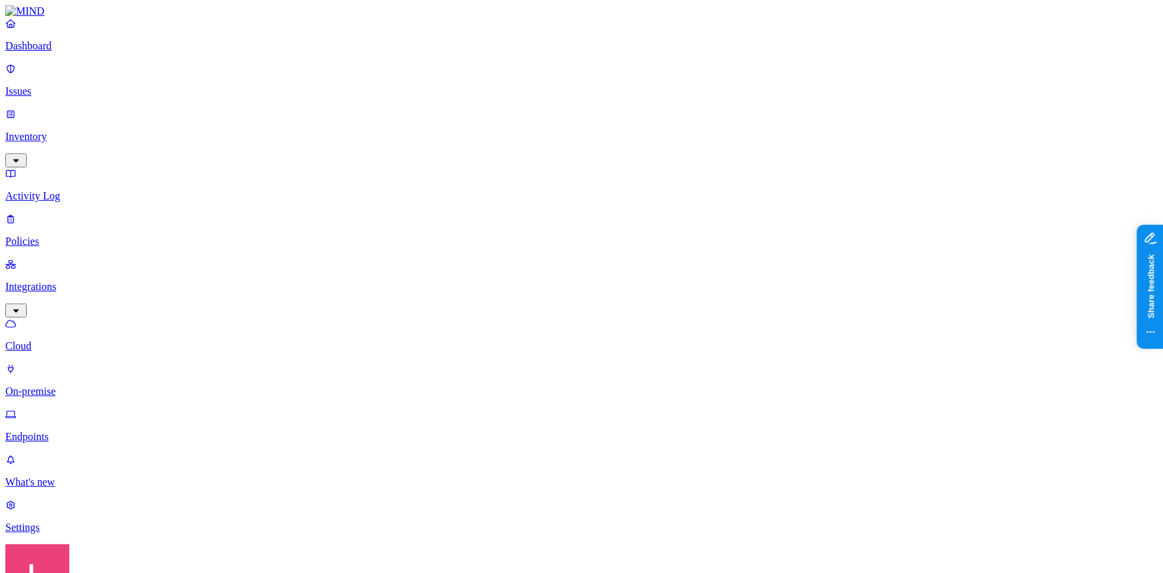
click at [98, 385] on p "On-premise" at bounding box center [581, 391] width 1153 height 12
click at [77, 52] on p "Dashboard" at bounding box center [581, 46] width 1153 height 12
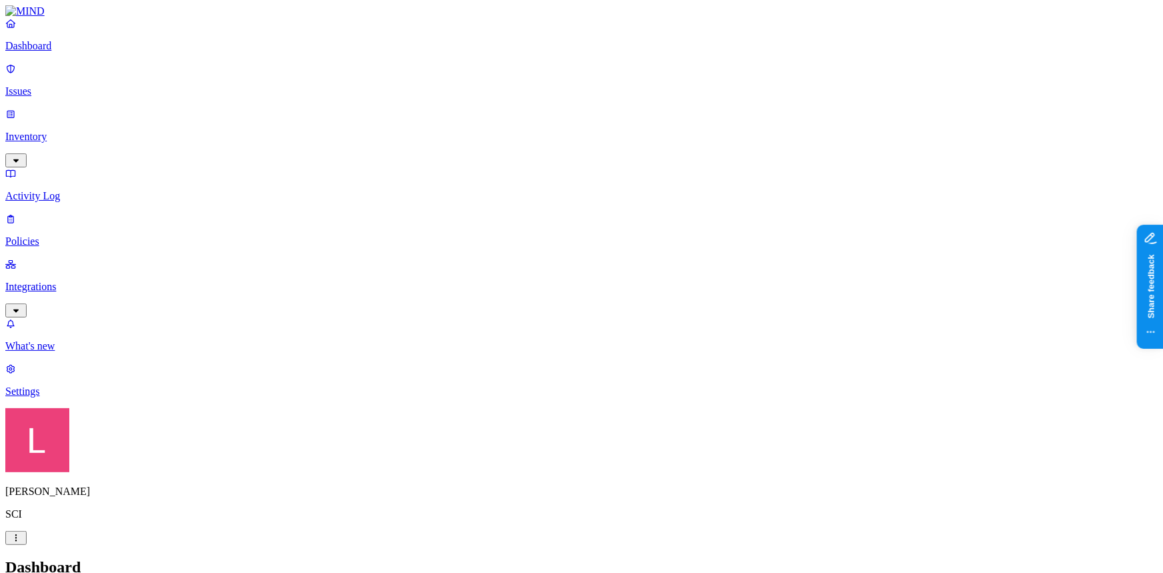
click at [91, 131] on p "Inventory" at bounding box center [581, 137] width 1153 height 12
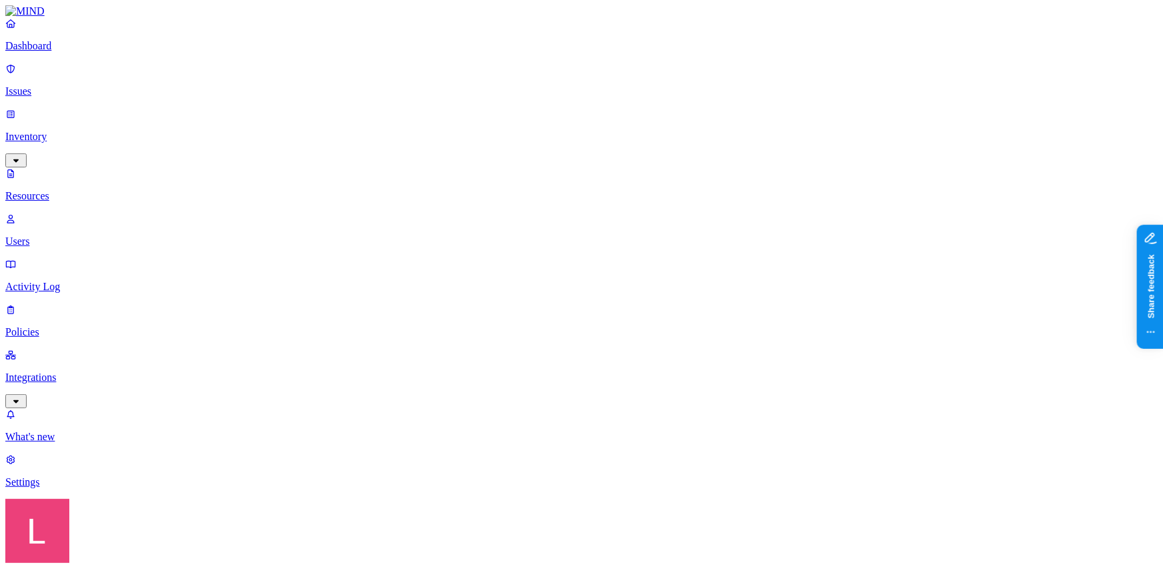
click at [63, 326] on p "Policies" at bounding box center [581, 332] width 1153 height 12
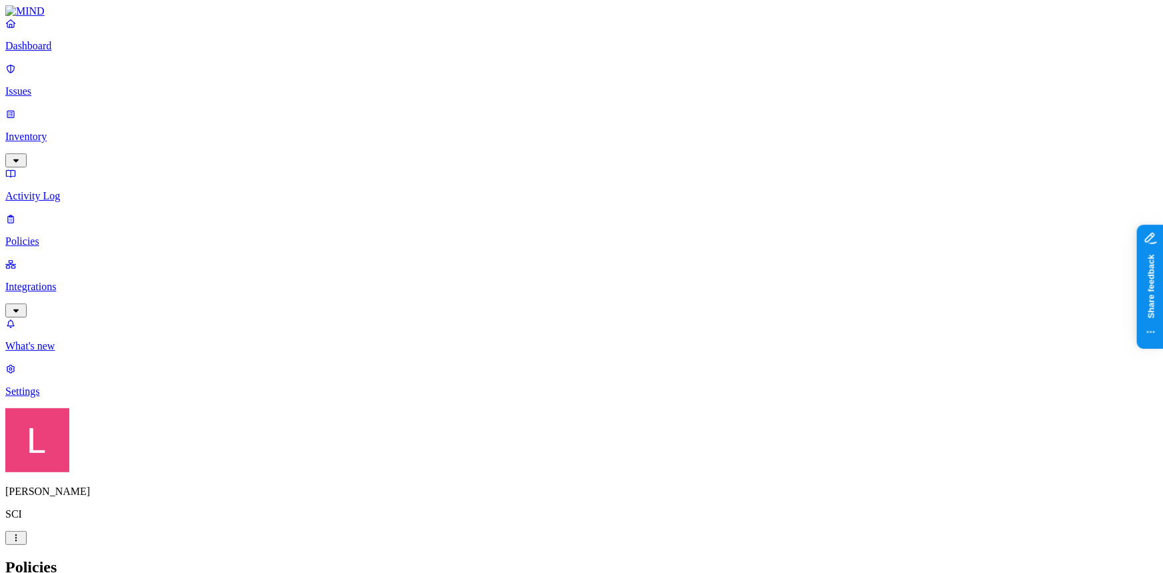
click at [73, 281] on p "Integrations" at bounding box center [581, 287] width 1153 height 12
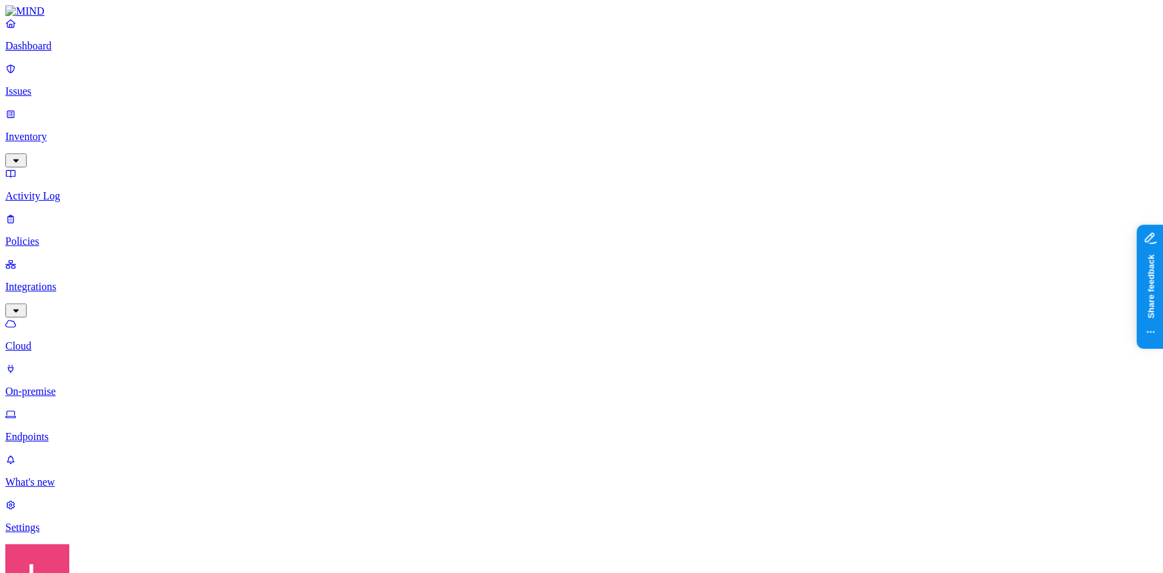
click at [72, 49] on link "Dashboard" at bounding box center [581, 34] width 1153 height 35
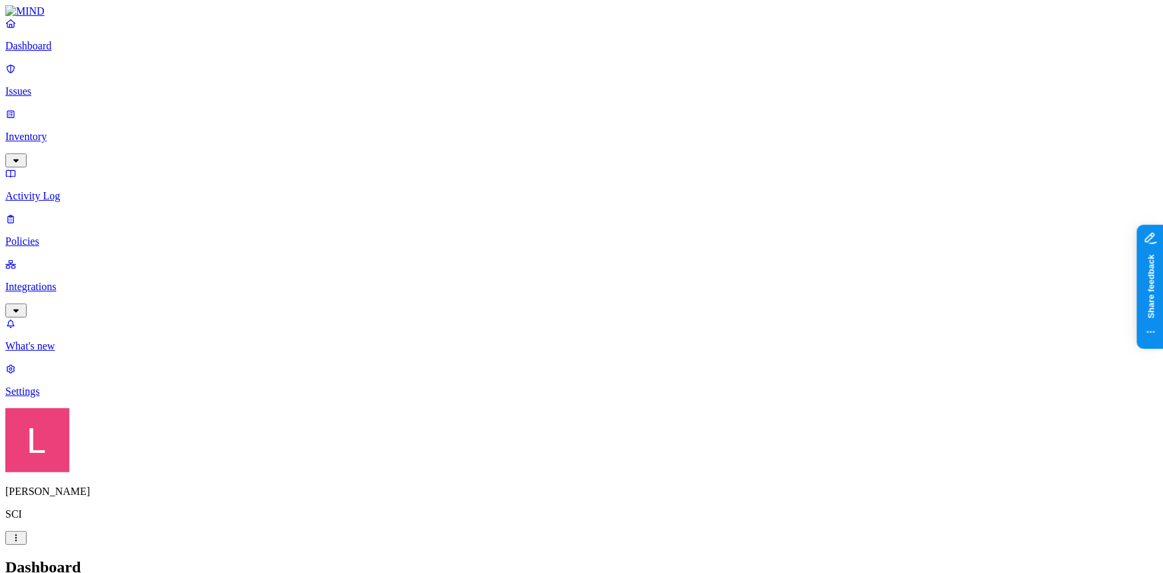
click at [91, 131] on p "Inventory" at bounding box center [581, 137] width 1153 height 12
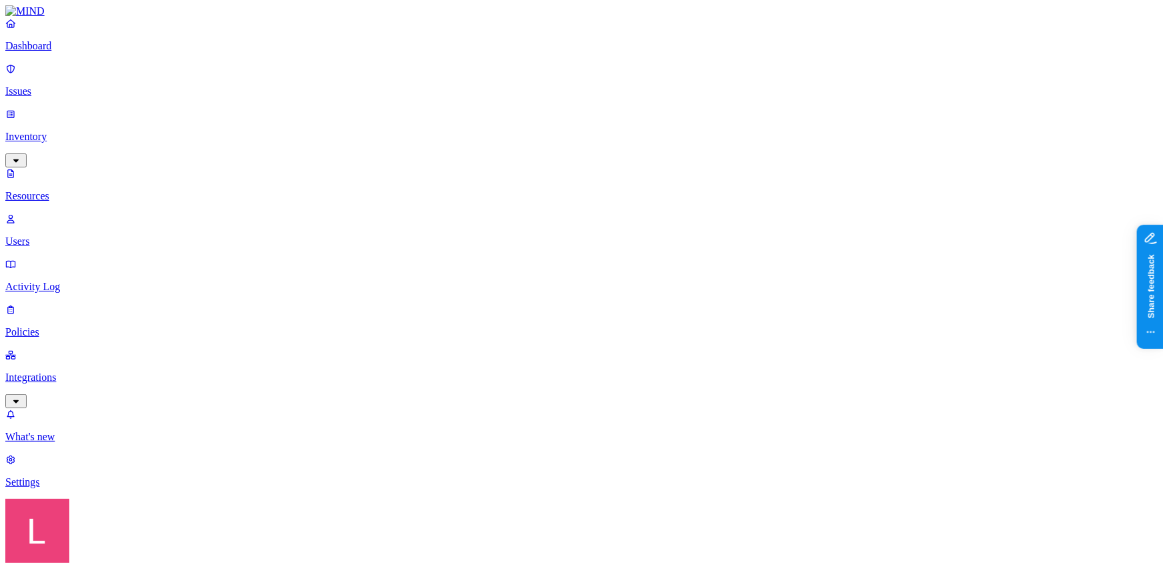
click at [87, 326] on p "Policies" at bounding box center [581, 332] width 1153 height 12
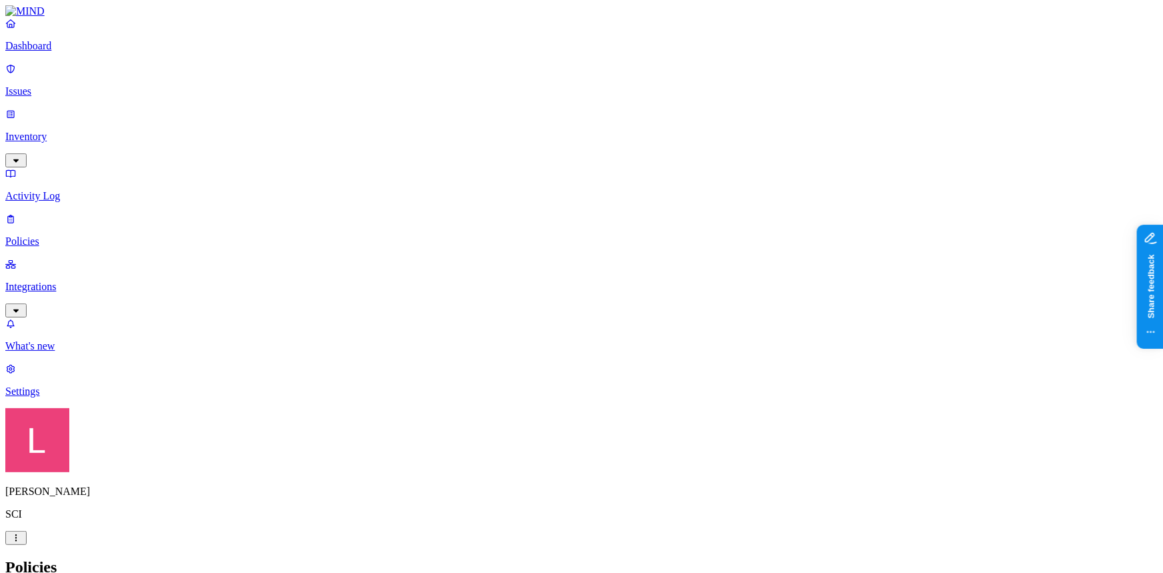
click at [95, 281] on p "Integrations" at bounding box center [581, 287] width 1153 height 12
